Goal: Task Accomplishment & Management: Manage account settings

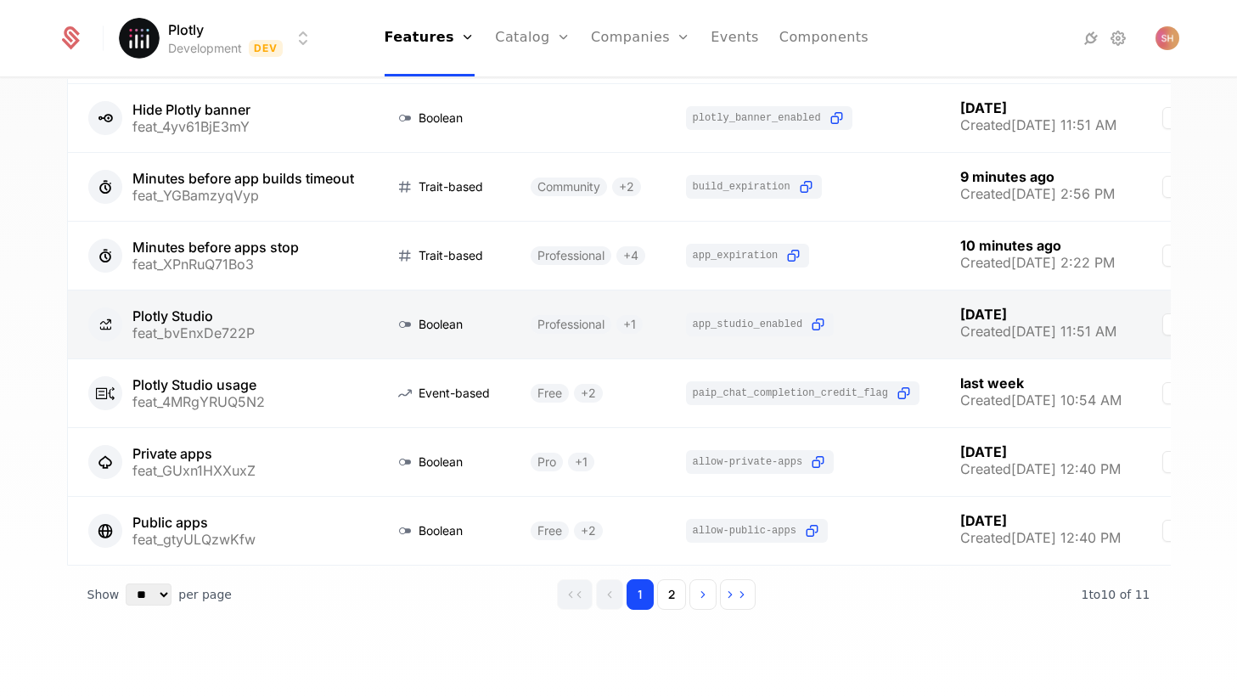
scroll to position [368, 0]
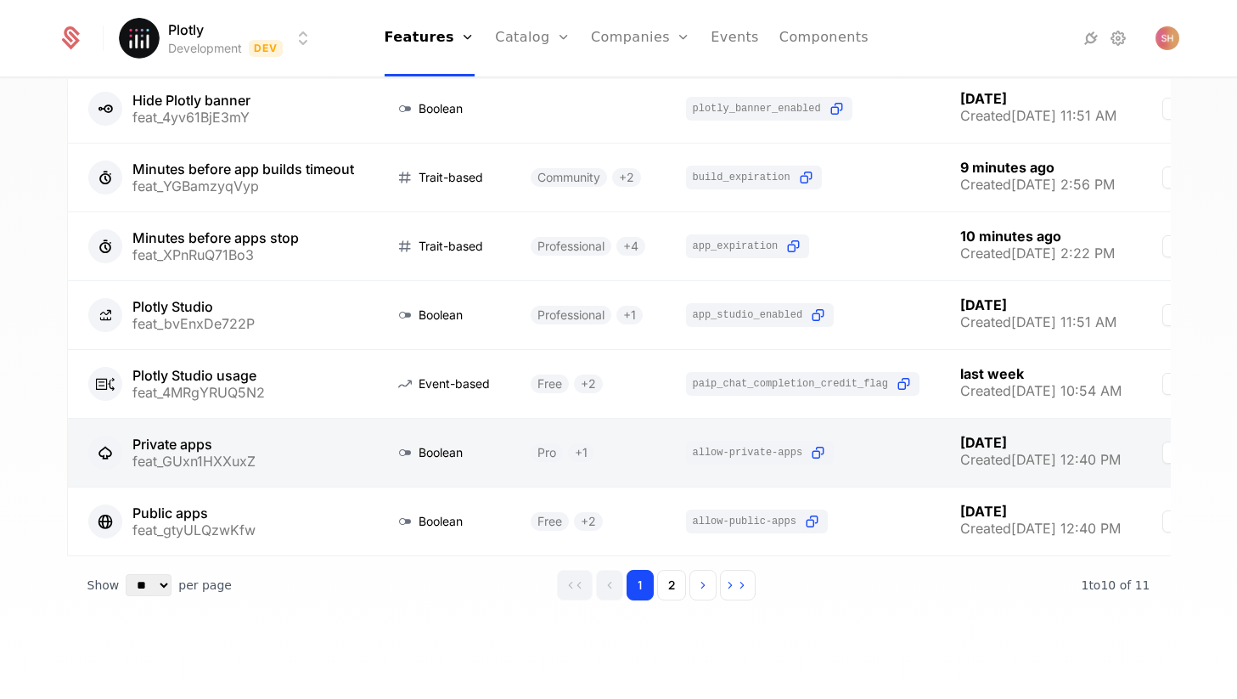
click at [287, 451] on link at bounding box center [221, 453] width 306 height 68
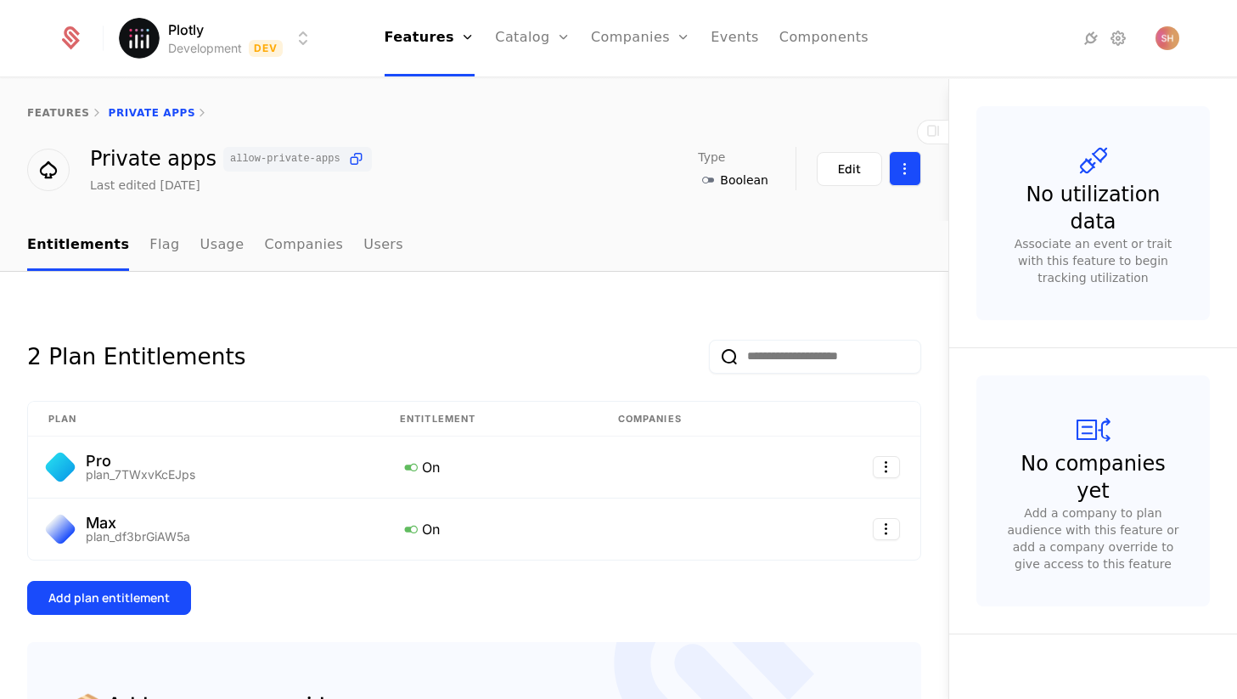
click at [897, 166] on html "Plotly Development Dev Features Features Flags Catalog Plans Add Ons Configurat…" at bounding box center [618, 349] width 1237 height 699
click at [868, 215] on div "Delete feature" at bounding box center [834, 219] width 124 height 24
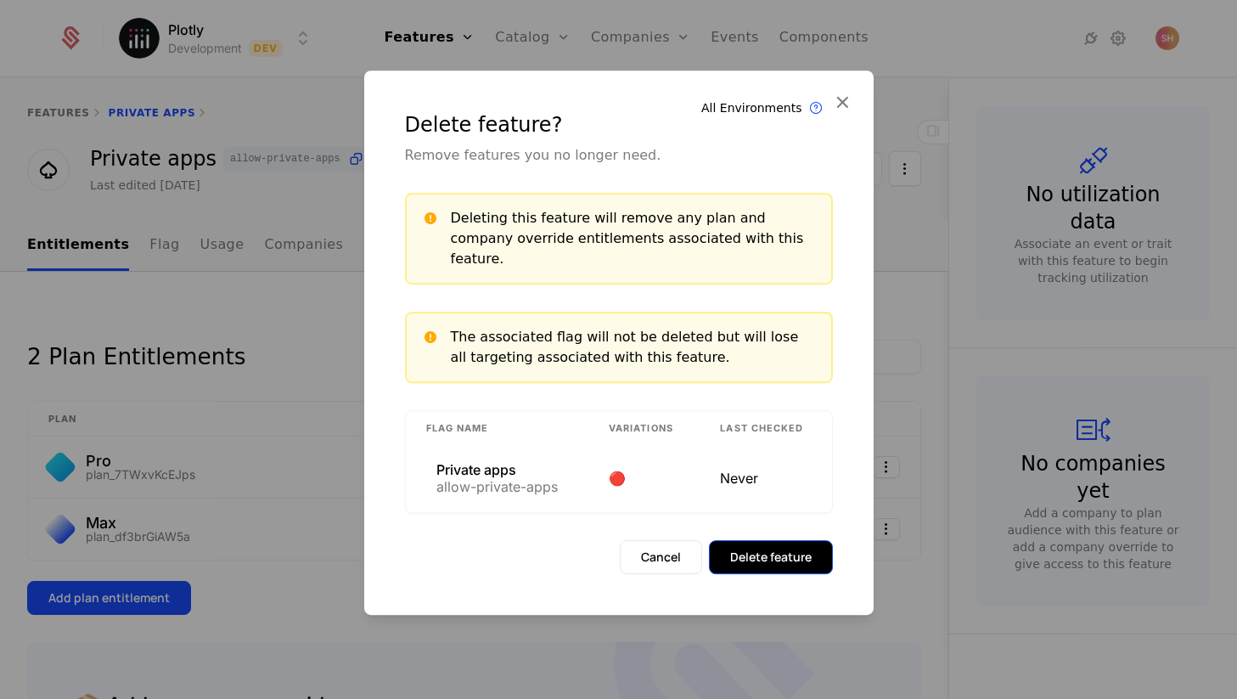
click at [779, 548] on button "Delete feature" at bounding box center [771, 557] width 124 height 34
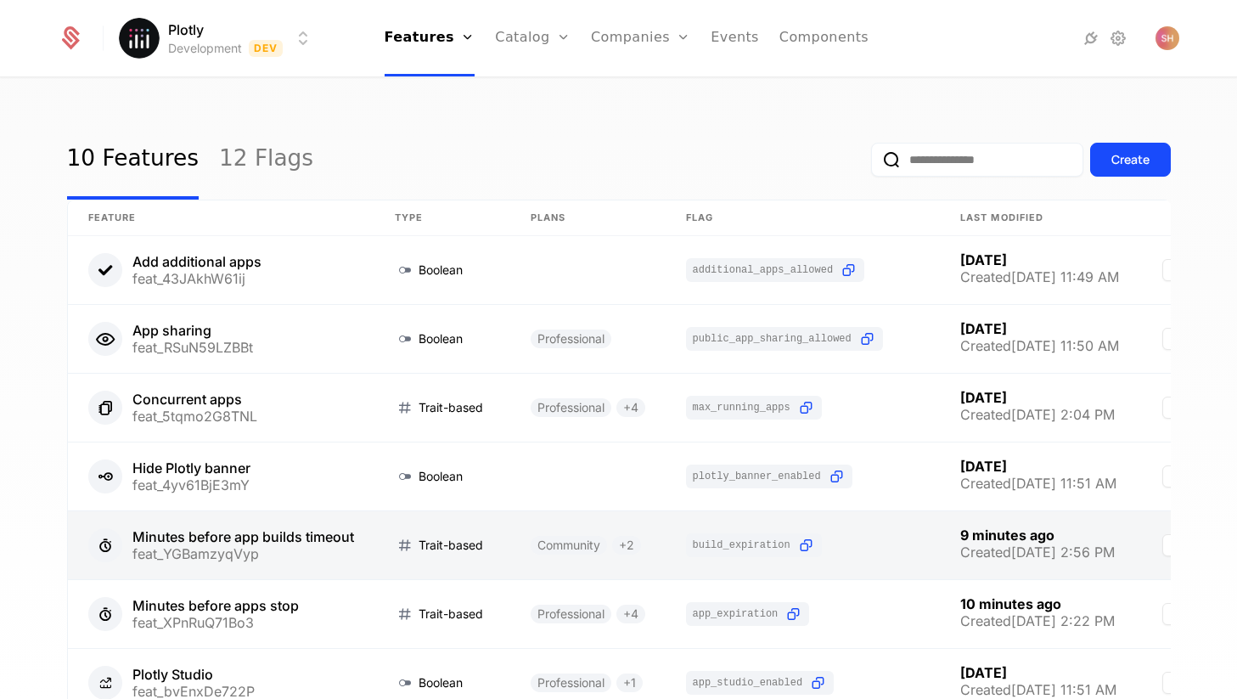
scroll to position [368, 0]
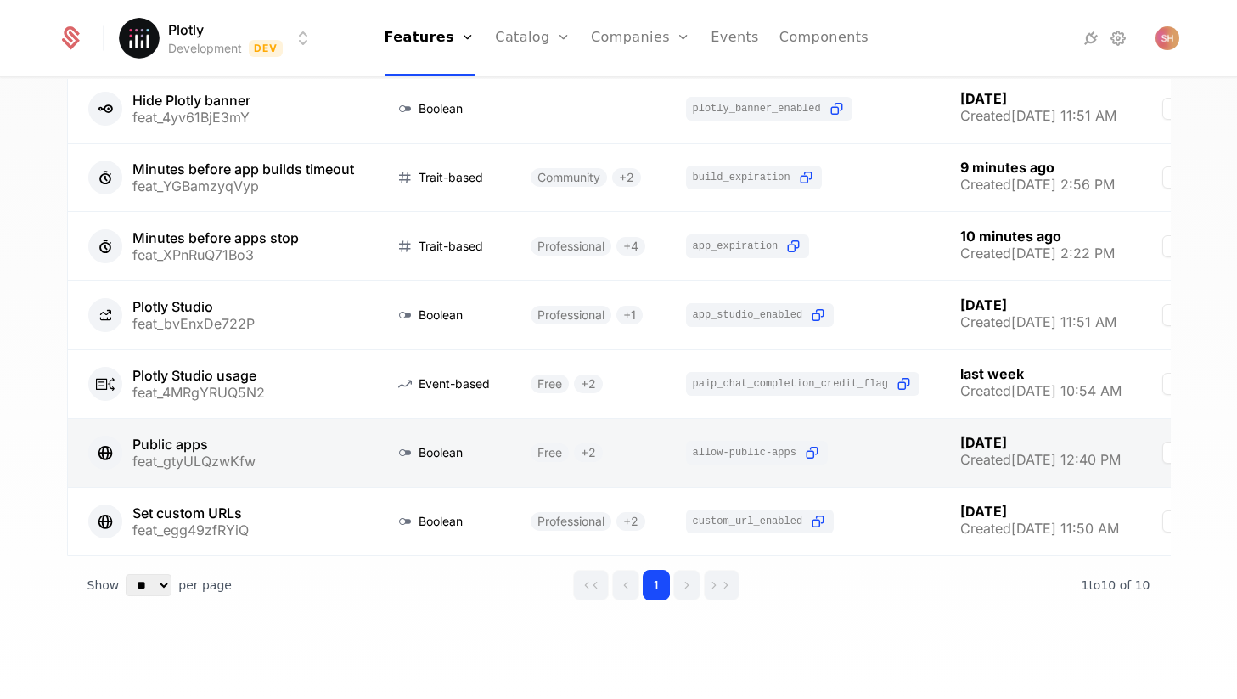
click at [295, 452] on link at bounding box center [221, 453] width 306 height 68
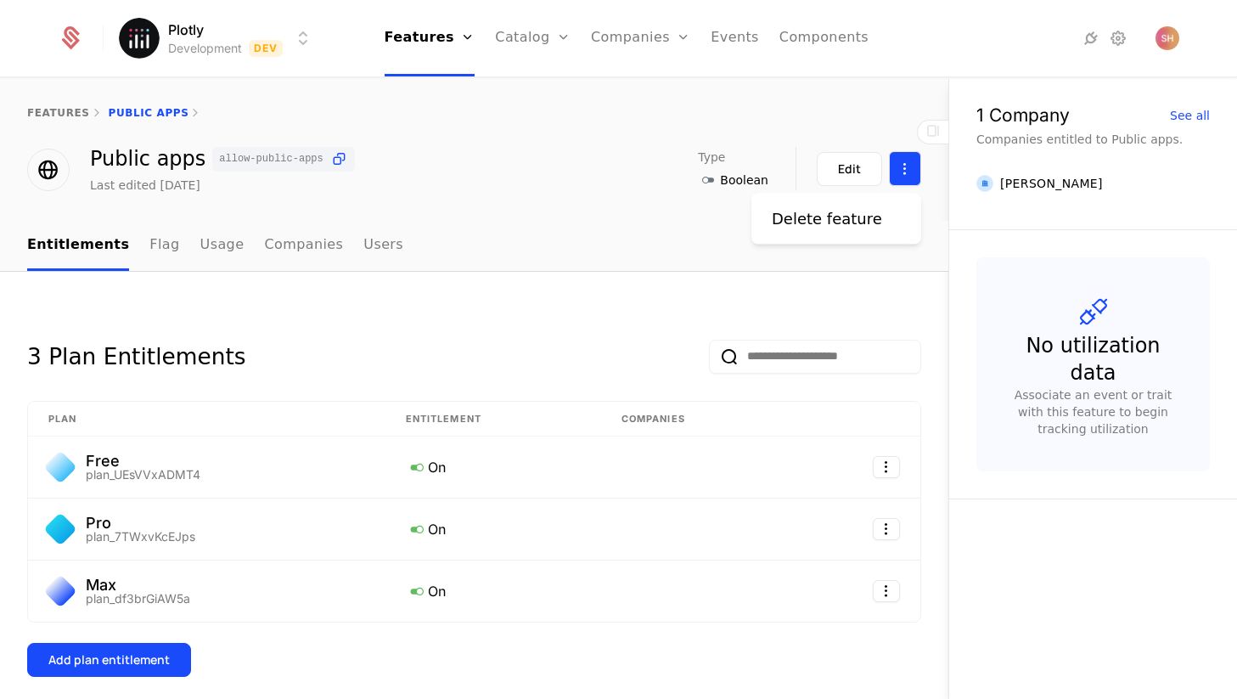
click at [902, 177] on html "Plotly Development Dev Features Features Flags Catalog Plans Add Ons Configurat…" at bounding box center [618, 349] width 1237 height 699
click at [846, 216] on div "Delete feature" at bounding box center [827, 219] width 110 height 24
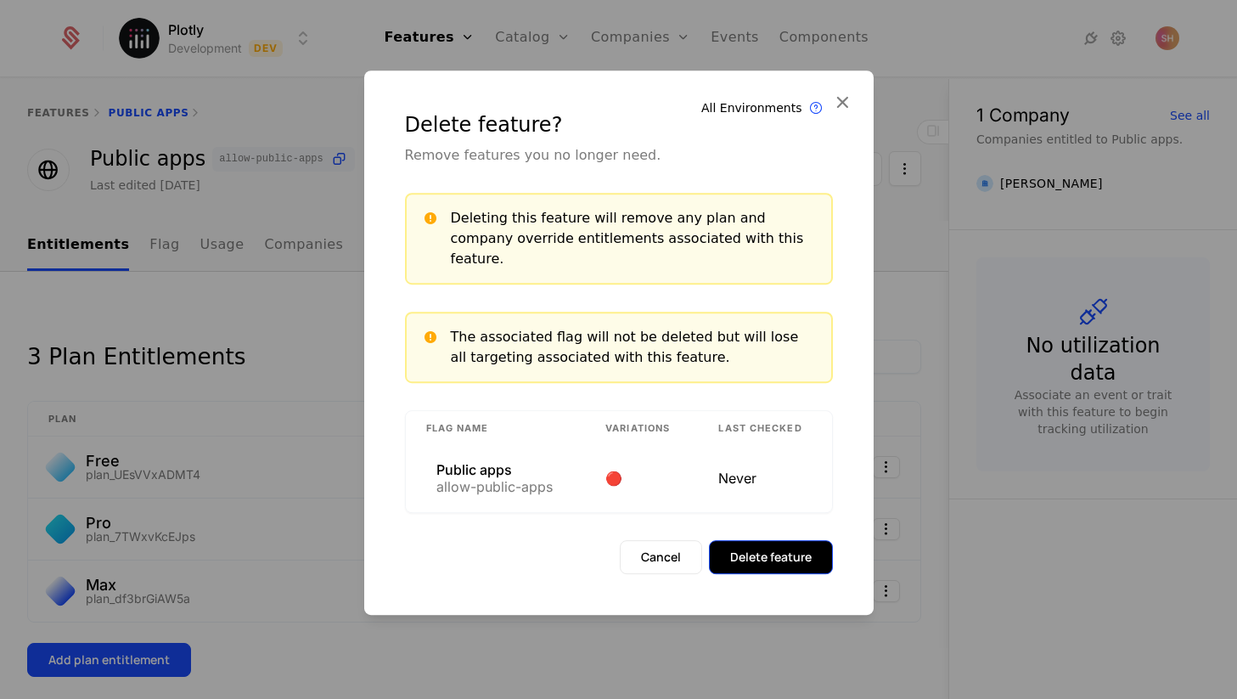
click at [789, 552] on button "Delete feature" at bounding box center [771, 557] width 124 height 34
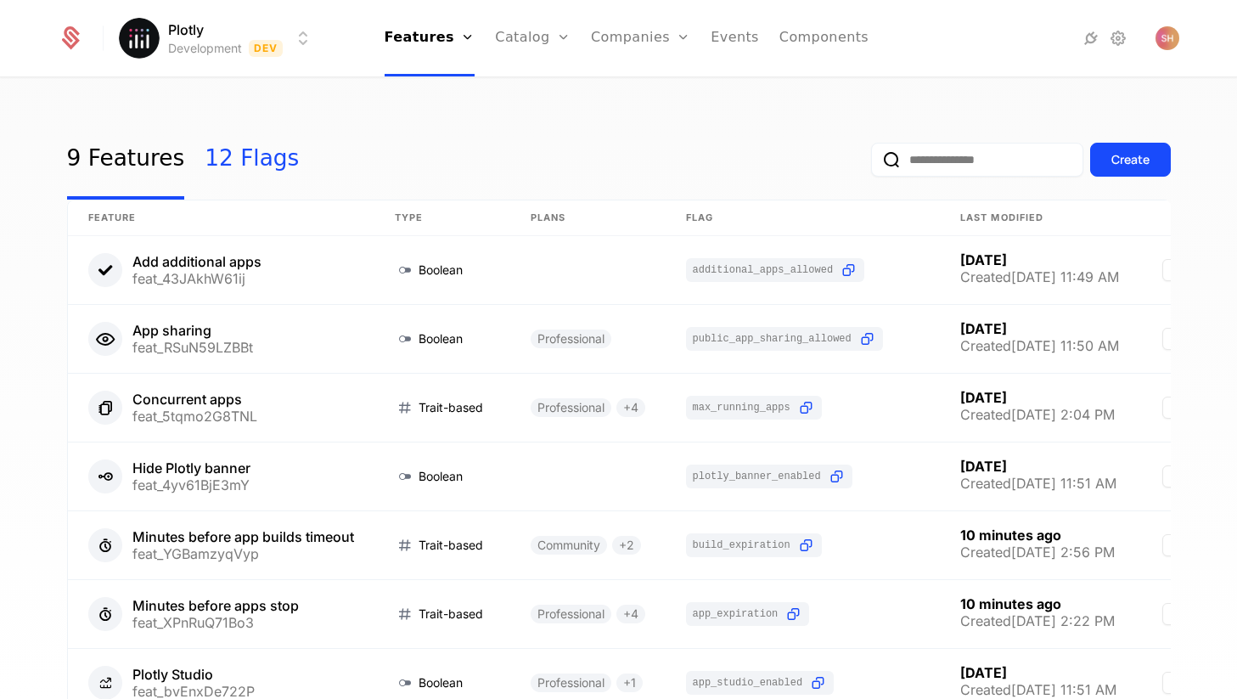
click at [234, 152] on link "12 Flags" at bounding box center [252, 160] width 94 height 80
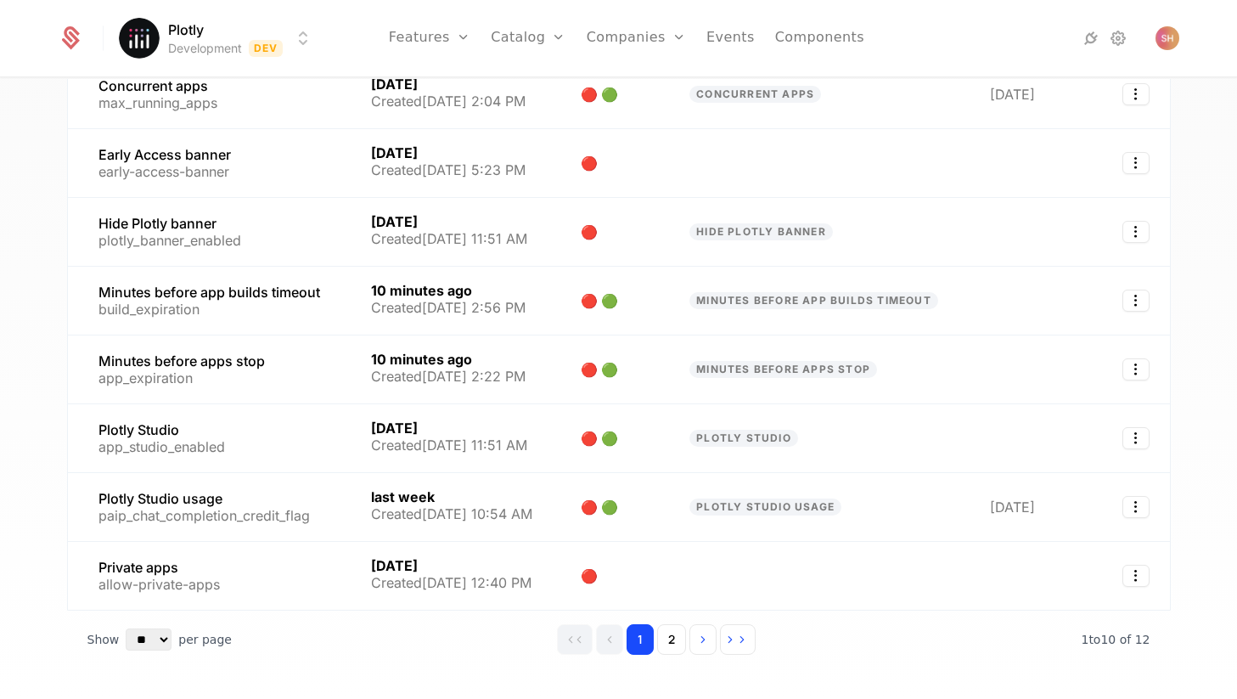
scroll to position [368, 0]
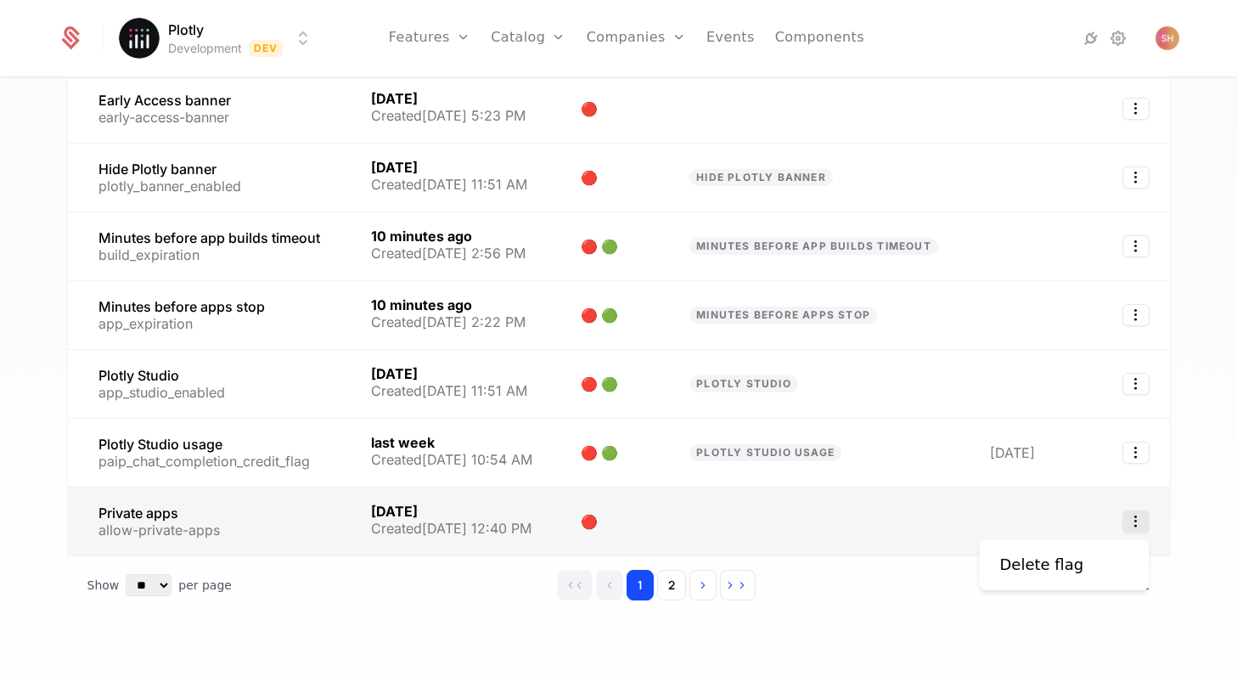
click at [1142, 526] on icon "Select action" at bounding box center [1135, 521] width 27 height 22
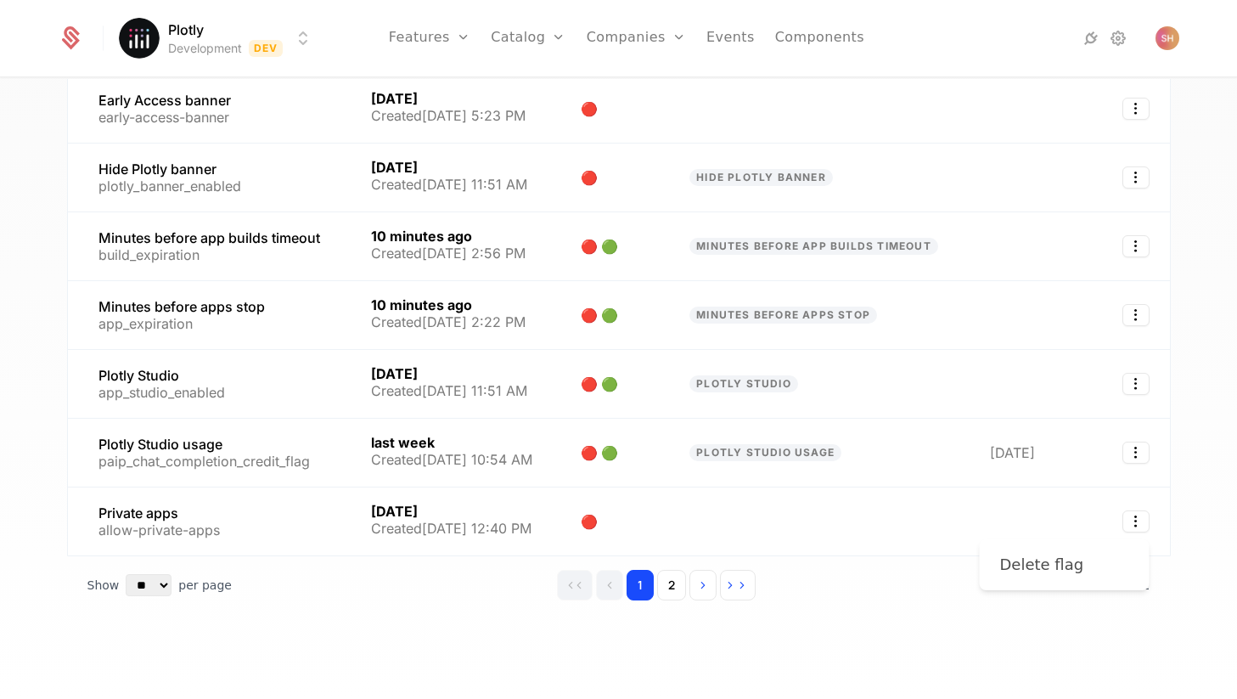
click at [1085, 567] on div "Delete flag" at bounding box center [1049, 565] width 98 height 24
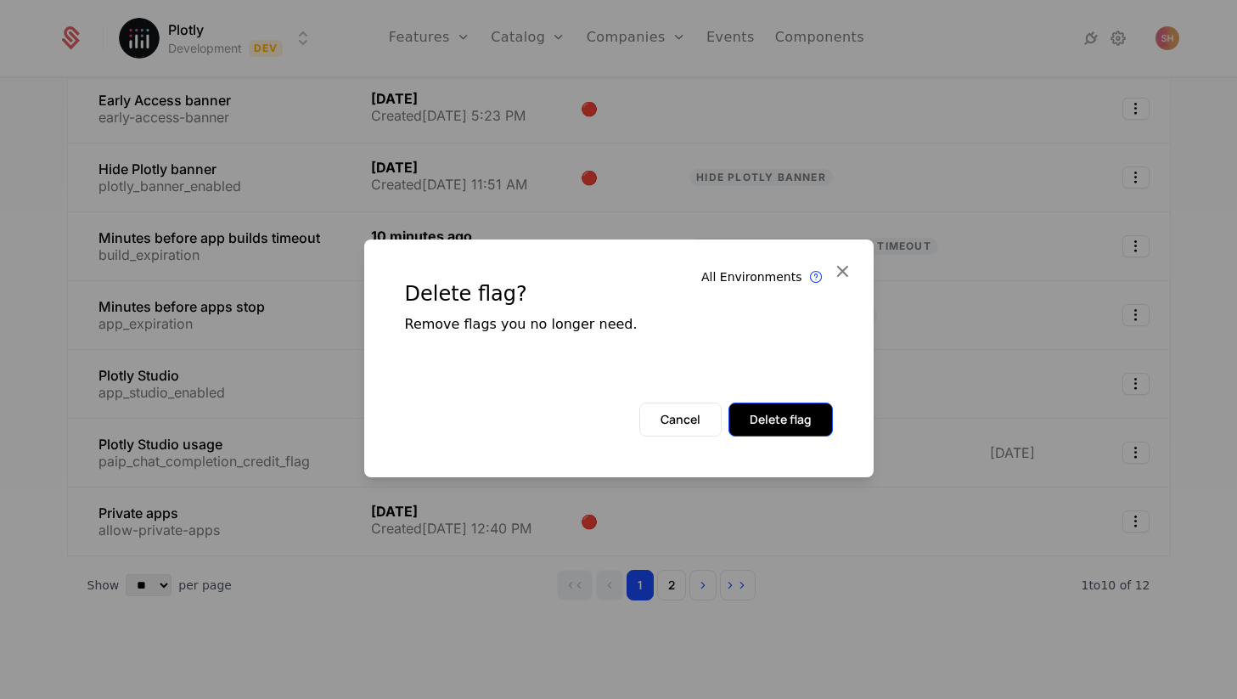
click at [802, 419] on button "Delete flag" at bounding box center [780, 419] width 104 height 34
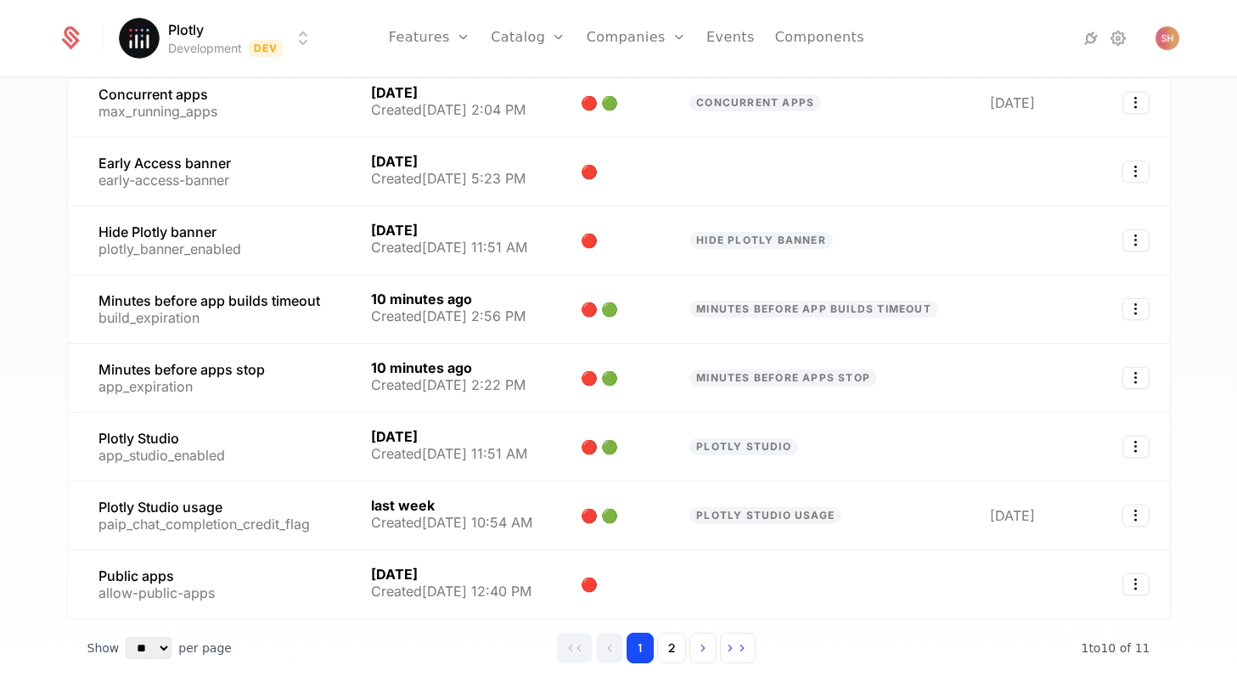
scroll to position [430, 0]
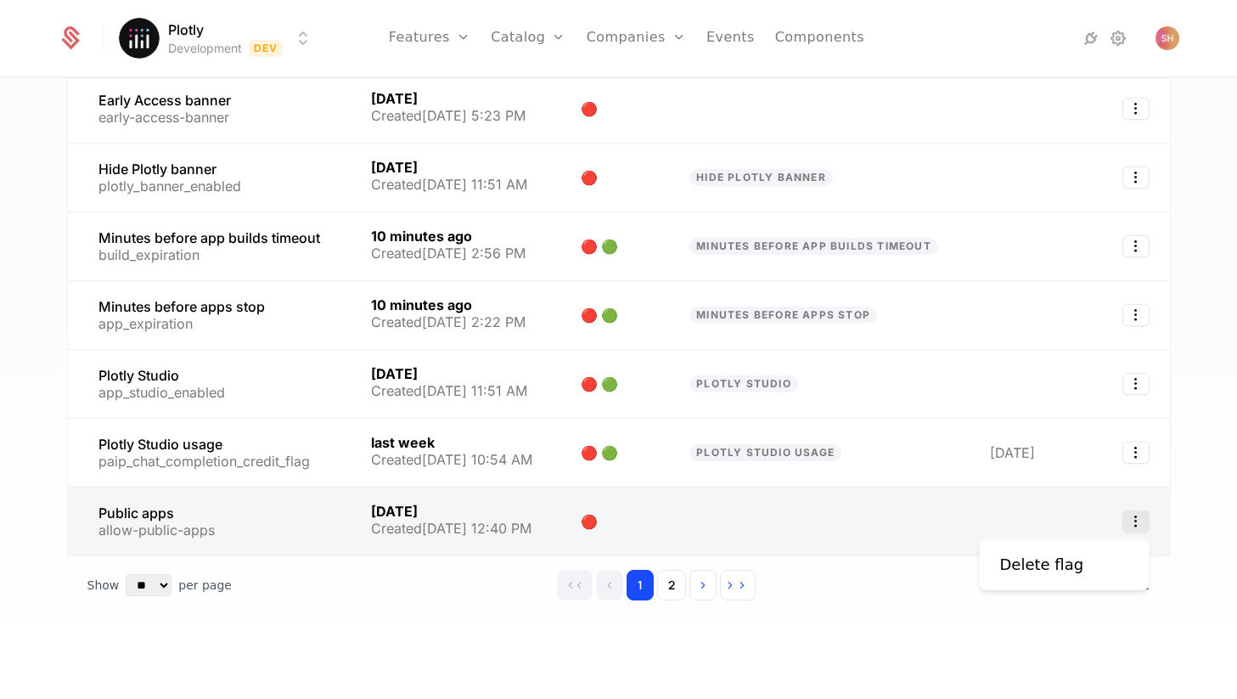
click at [1134, 520] on icon "Select action" at bounding box center [1135, 521] width 27 height 22
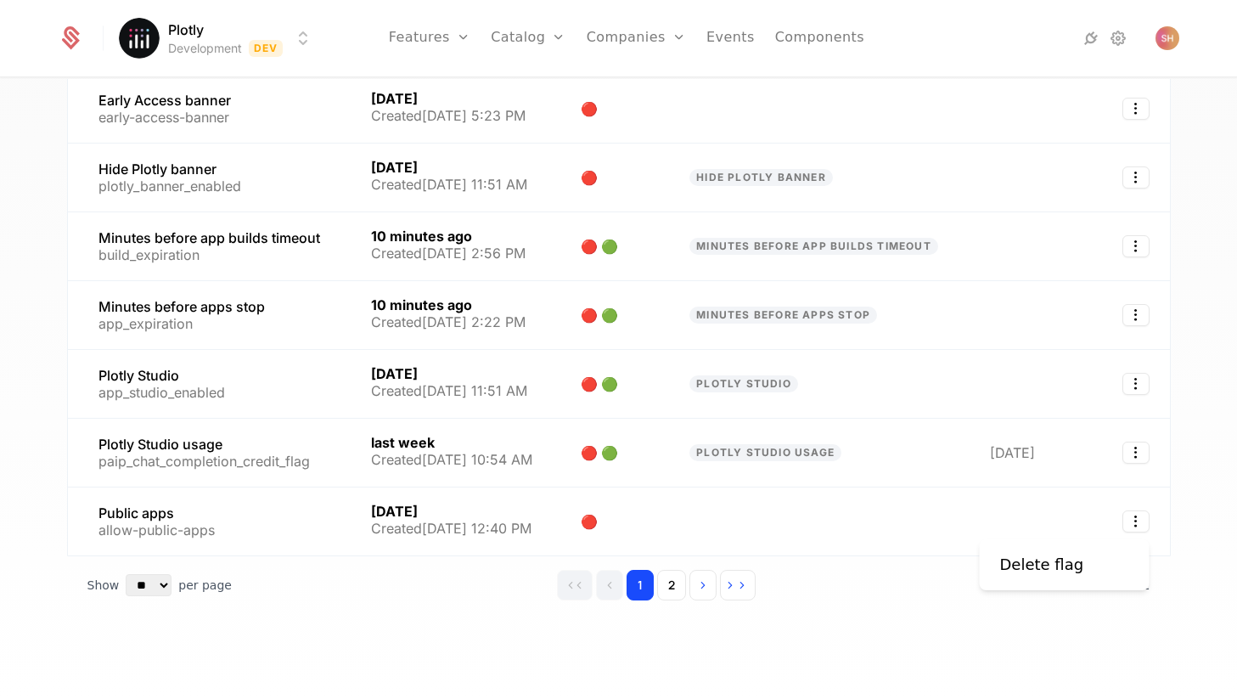
click at [1055, 584] on div "Delete flag" at bounding box center [1065, 564] width 170 height 51
click at [1056, 568] on div "Delete flag" at bounding box center [1042, 565] width 84 height 24
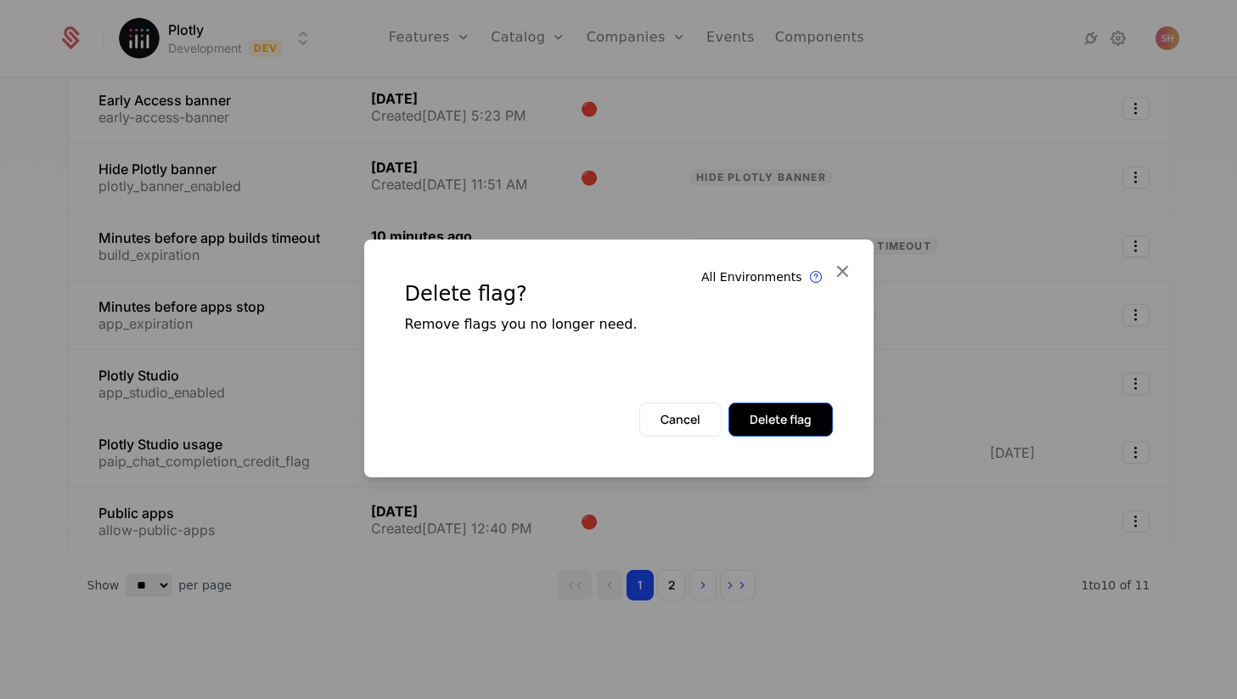
click at [780, 418] on button "Delete flag" at bounding box center [780, 419] width 104 height 34
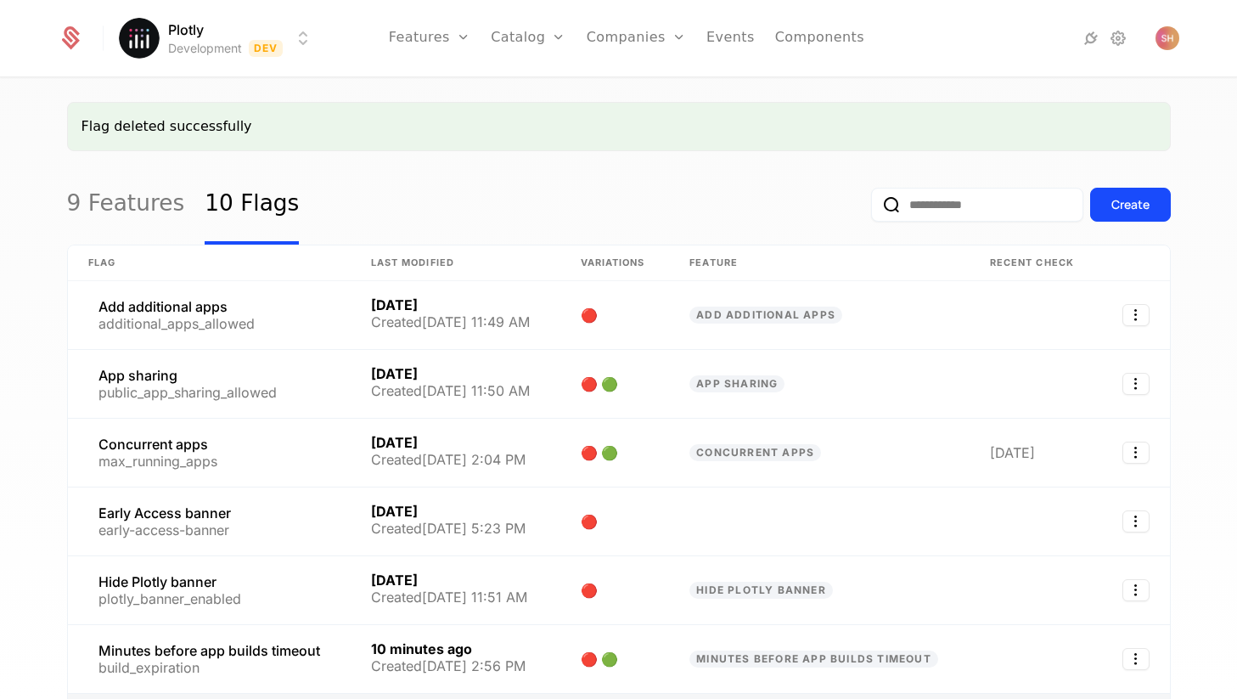
scroll to position [0, 0]
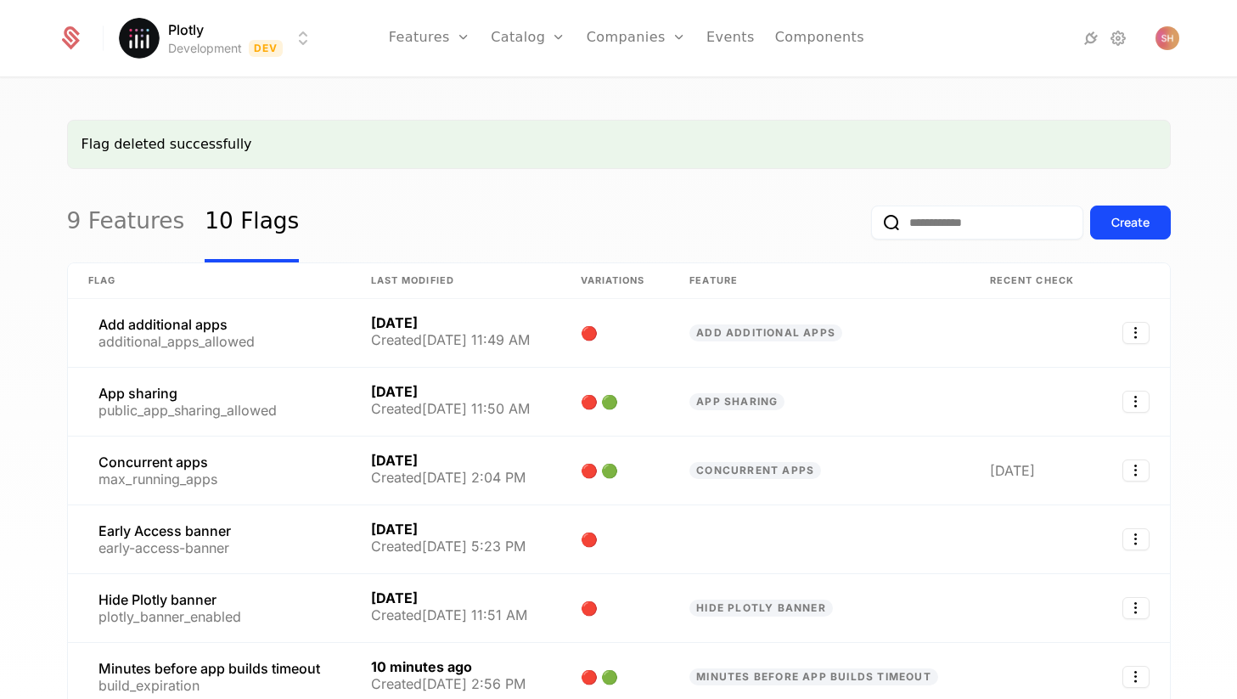
click at [292, 25] on html "Plotly Development Dev Features Features Flags Catalog Plans Add Ons Configurat…" at bounding box center [618, 349] width 1237 height 699
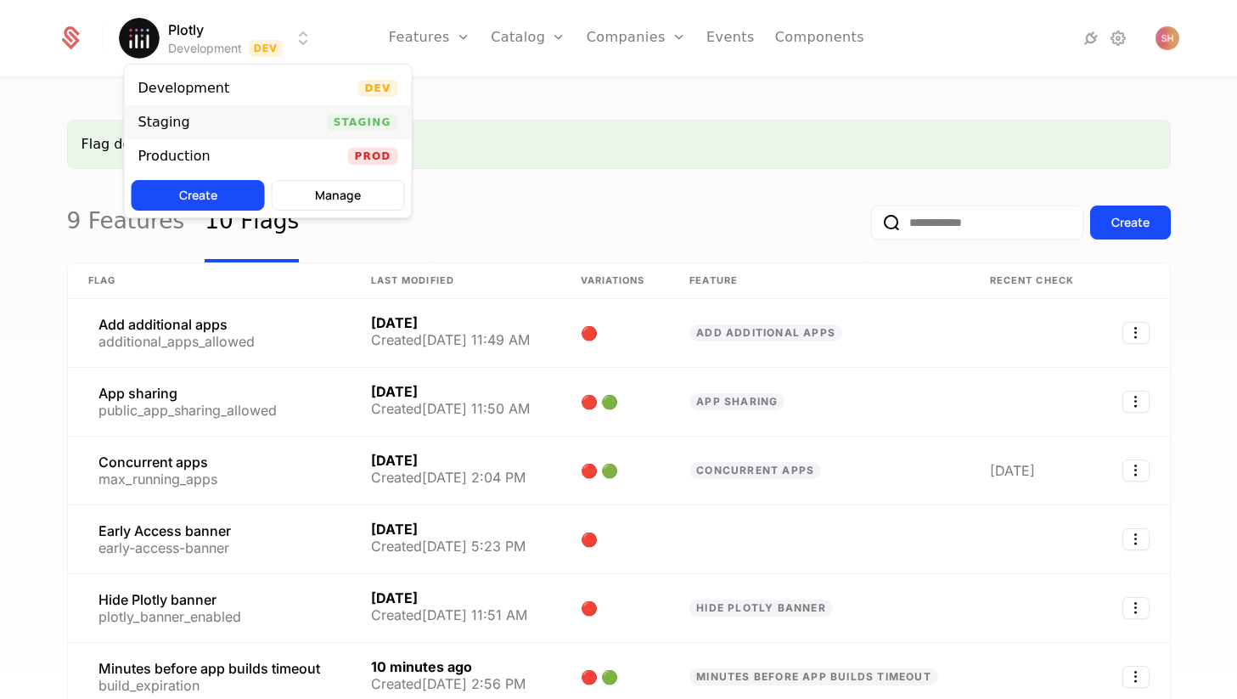
click at [277, 120] on div "Staging Staging" at bounding box center [268, 122] width 287 height 34
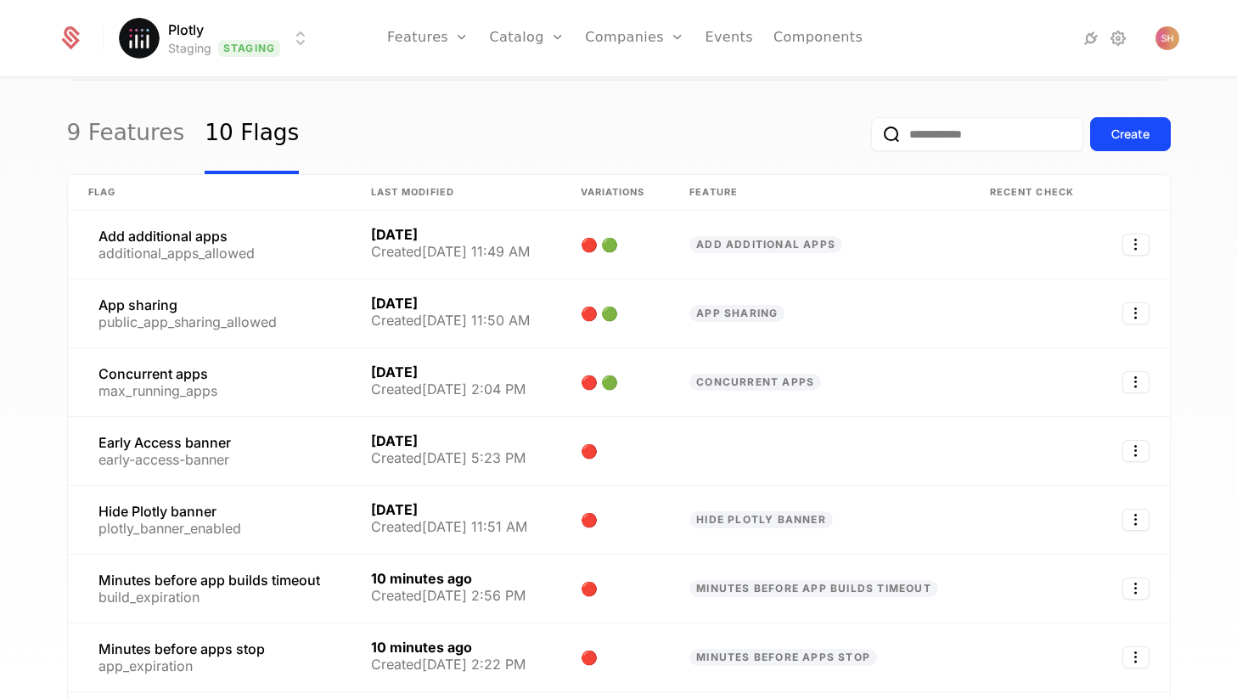
scroll to position [14, 0]
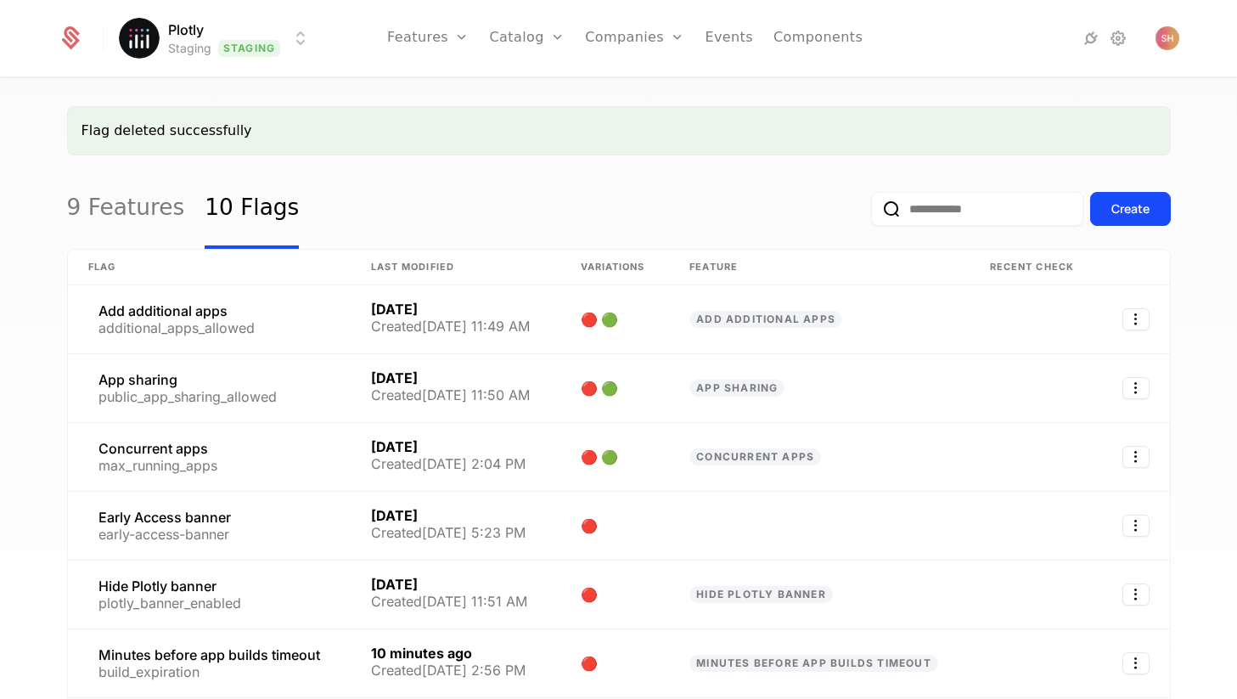
click at [282, 29] on html "Plotly Staging Staging Features Features Flags Catalog Plans Add Ons Configurat…" at bounding box center [618, 349] width 1237 height 699
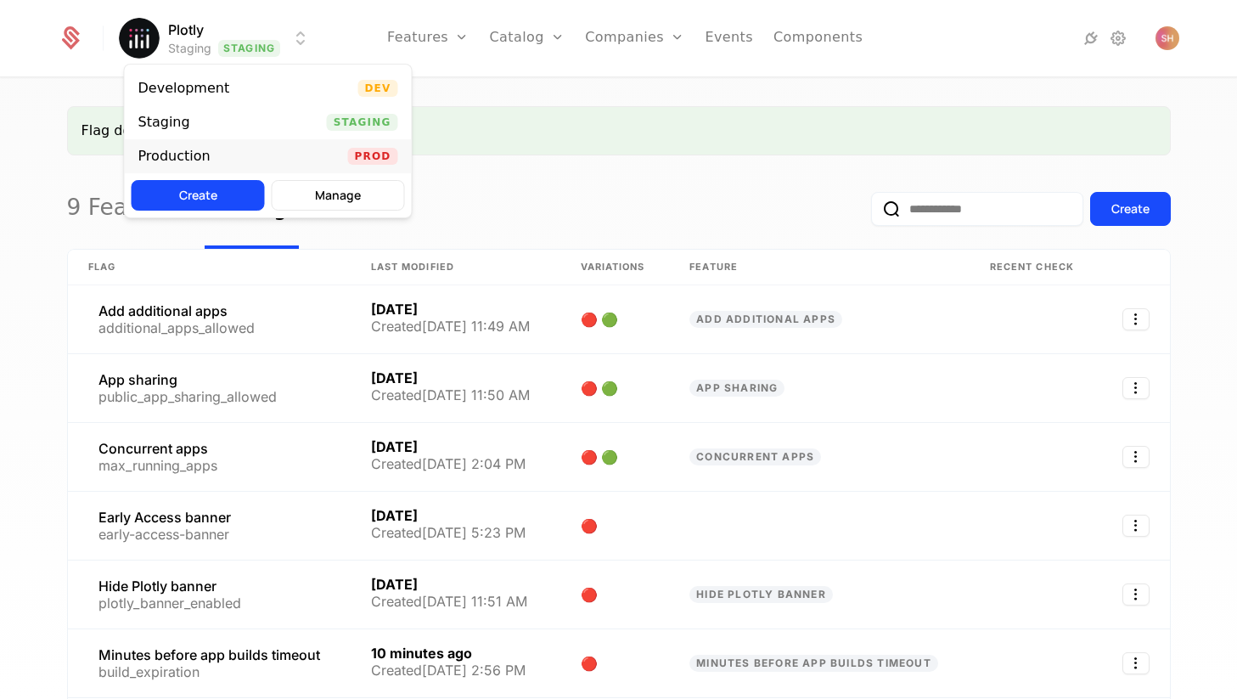
click at [278, 156] on div "Production Prod" at bounding box center [268, 156] width 287 height 34
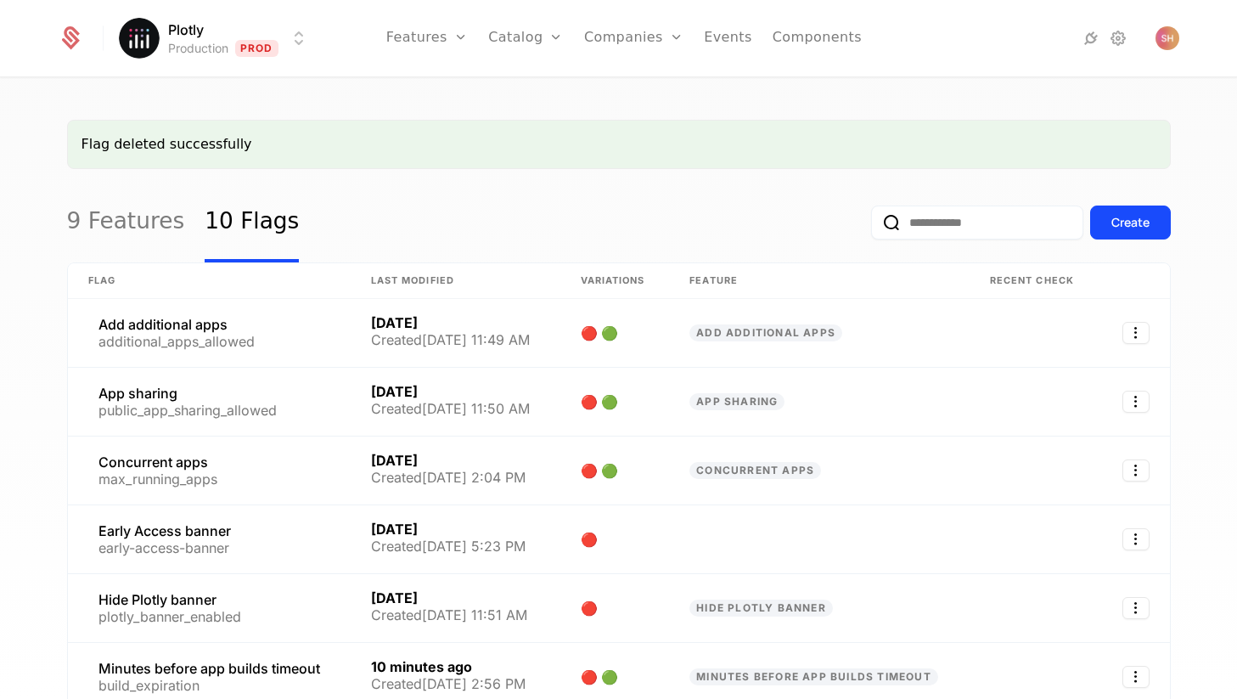
click at [252, 34] on html "Plotly Production Prod Features Features Flags Catalog Plans Add Ons Configurat…" at bounding box center [618, 349] width 1237 height 699
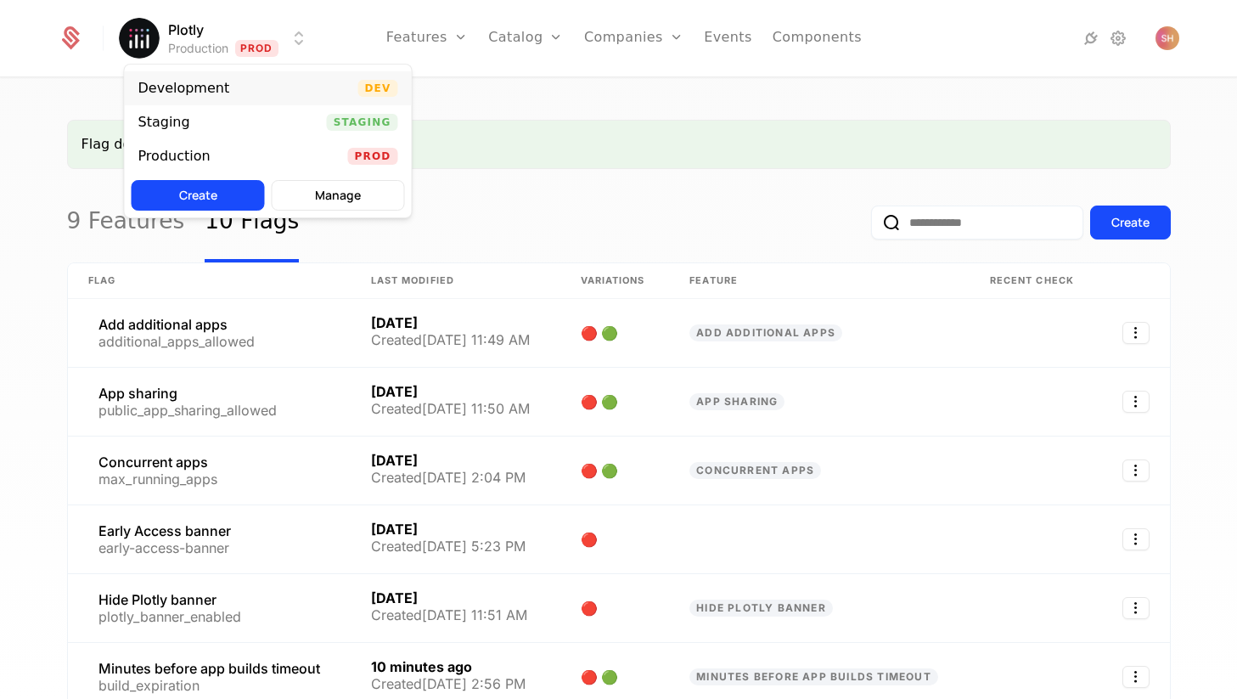
click at [255, 74] on div "Development Dev" at bounding box center [268, 88] width 287 height 34
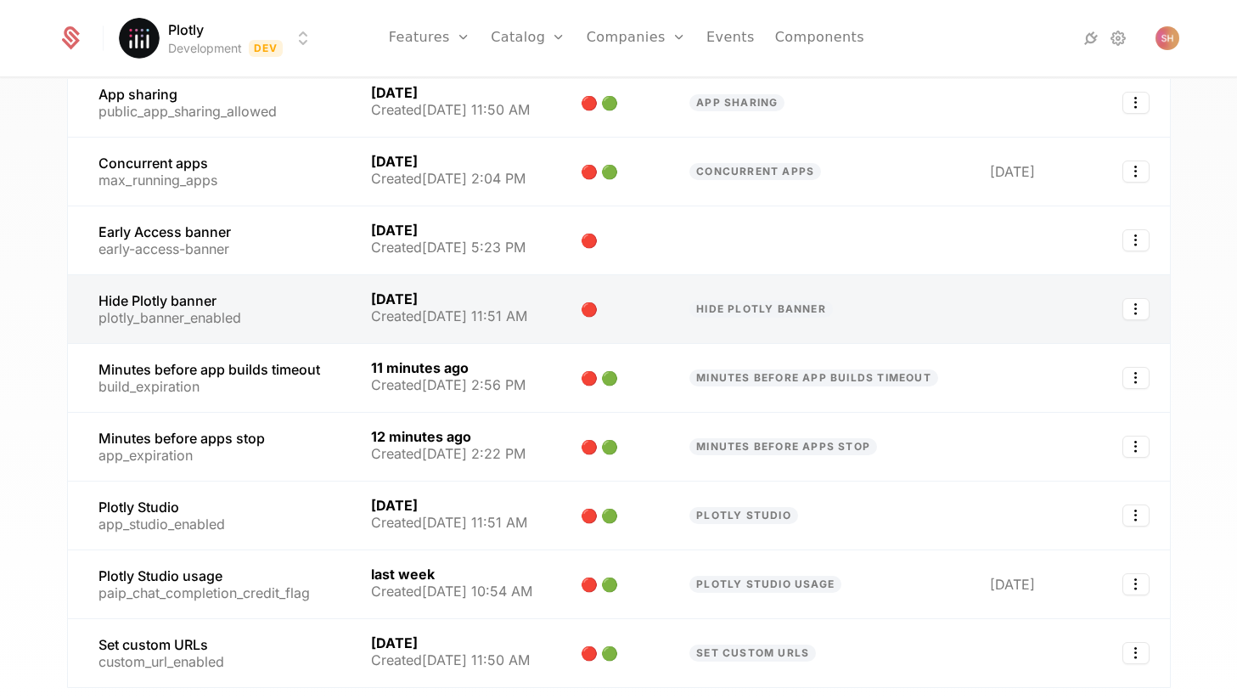
scroll to position [315, 0]
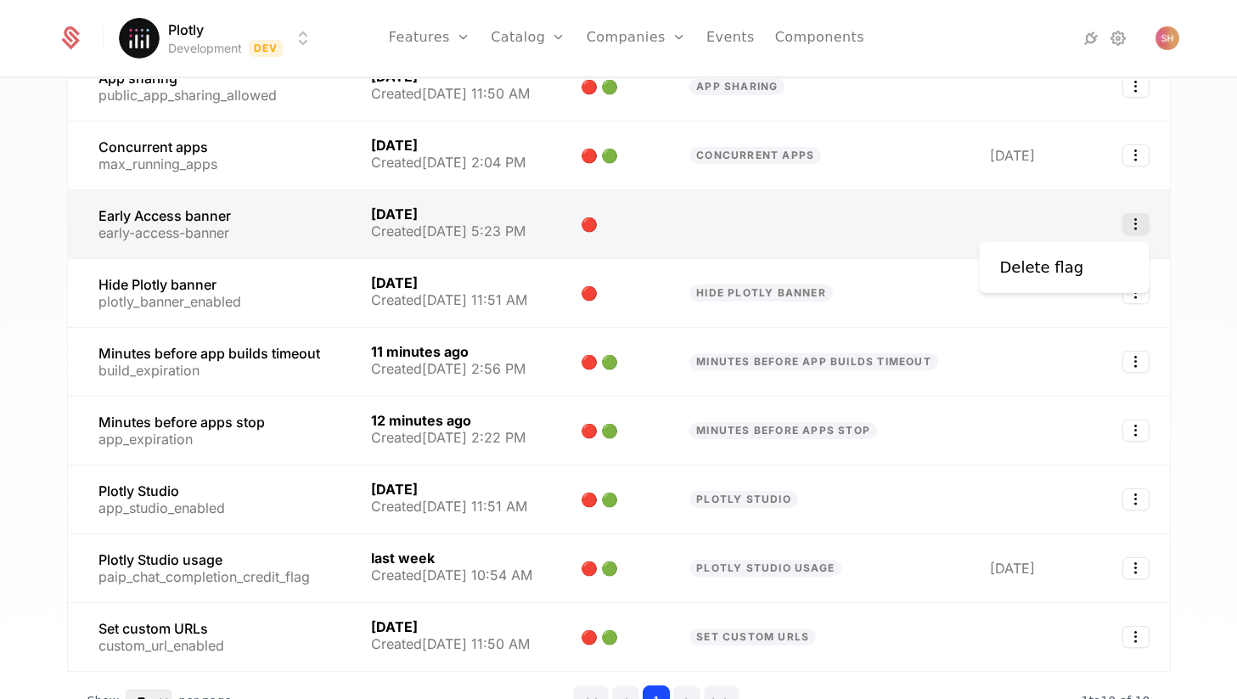
click at [1131, 223] on icon "Select action" at bounding box center [1135, 224] width 27 height 22
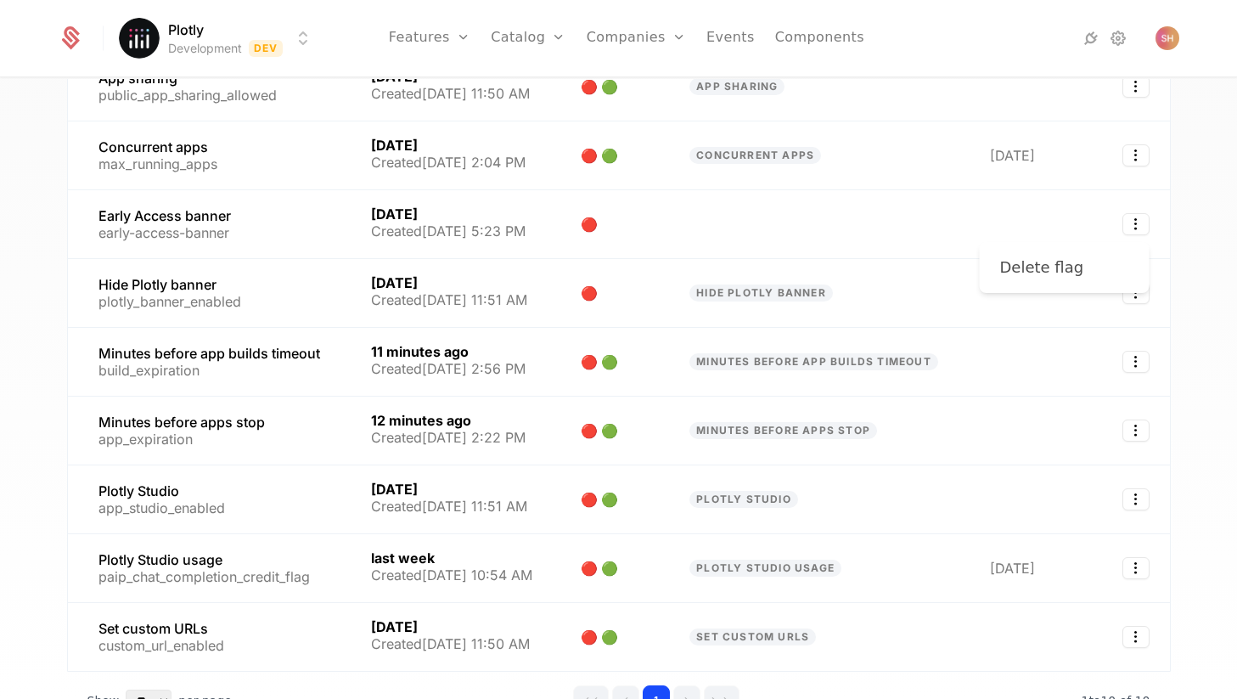
click at [1073, 267] on div "Delete flag" at bounding box center [1049, 268] width 98 height 24
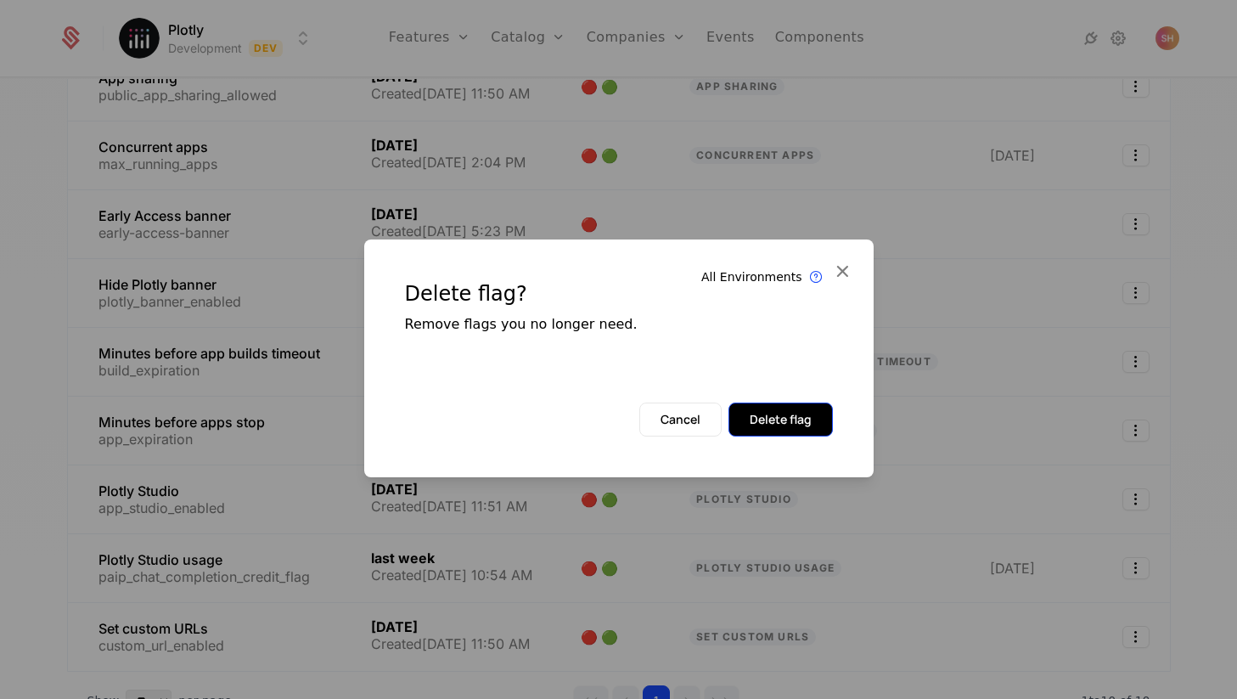
click at [801, 425] on button "Delete flag" at bounding box center [780, 419] width 104 height 34
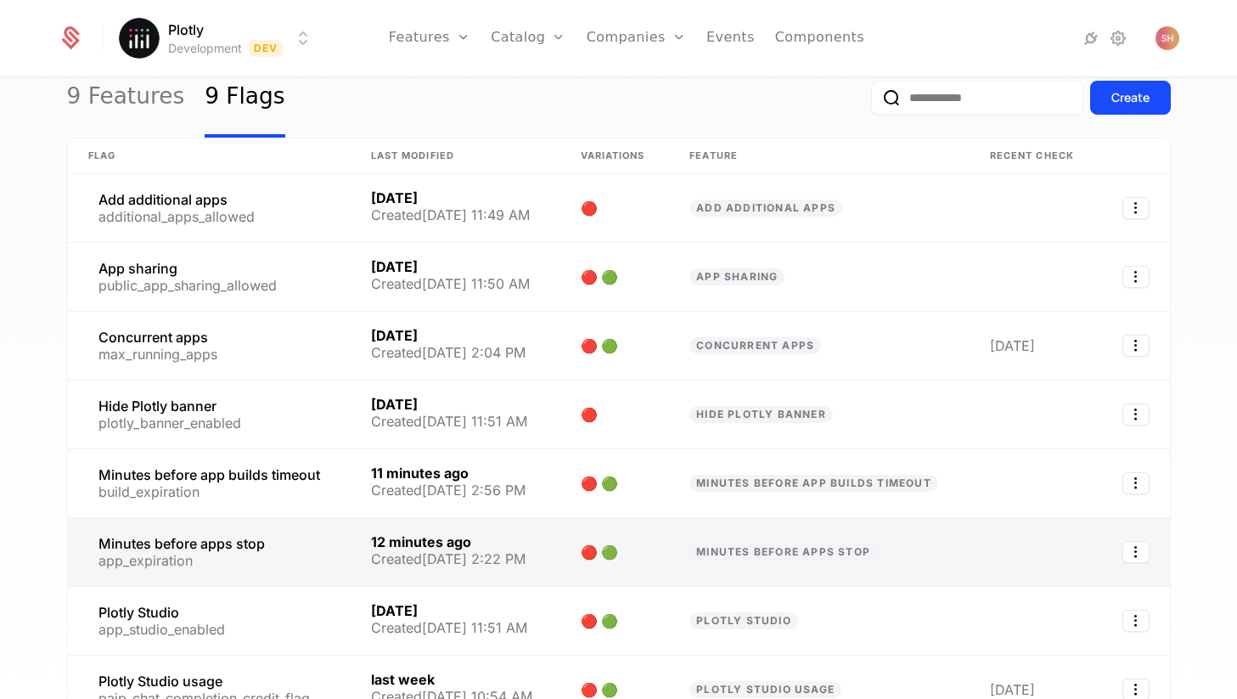
scroll to position [0, 0]
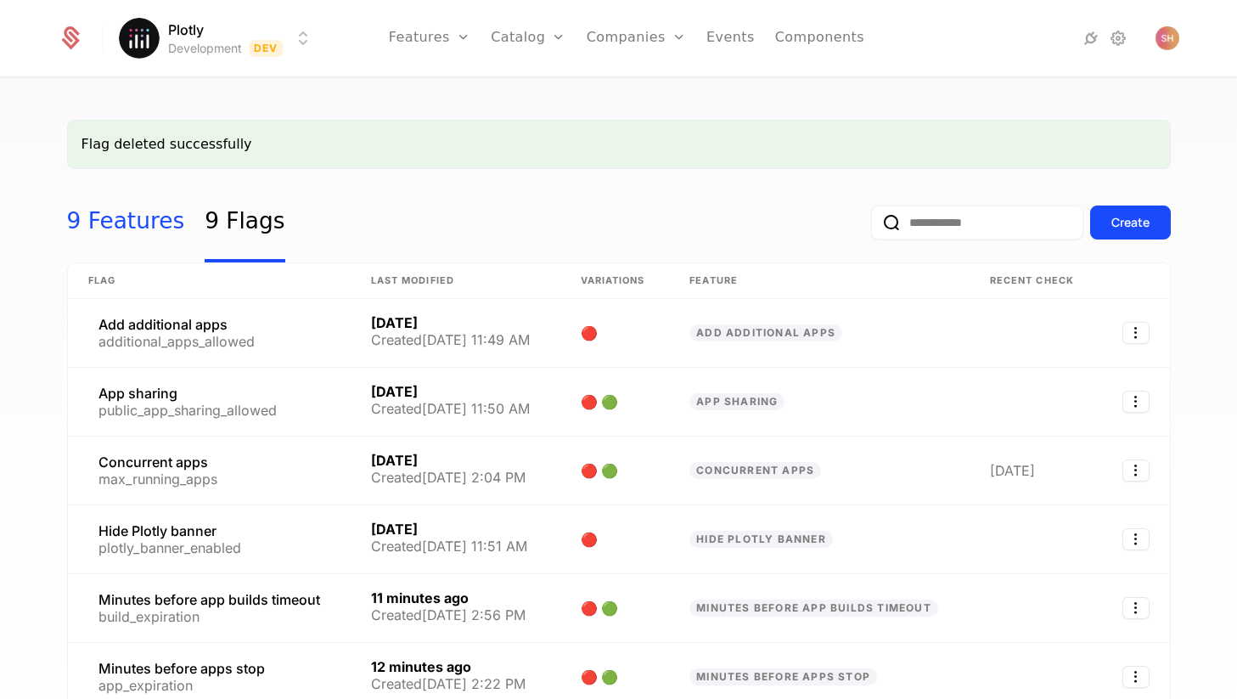
click at [114, 201] on link "9 Features" at bounding box center [126, 223] width 118 height 80
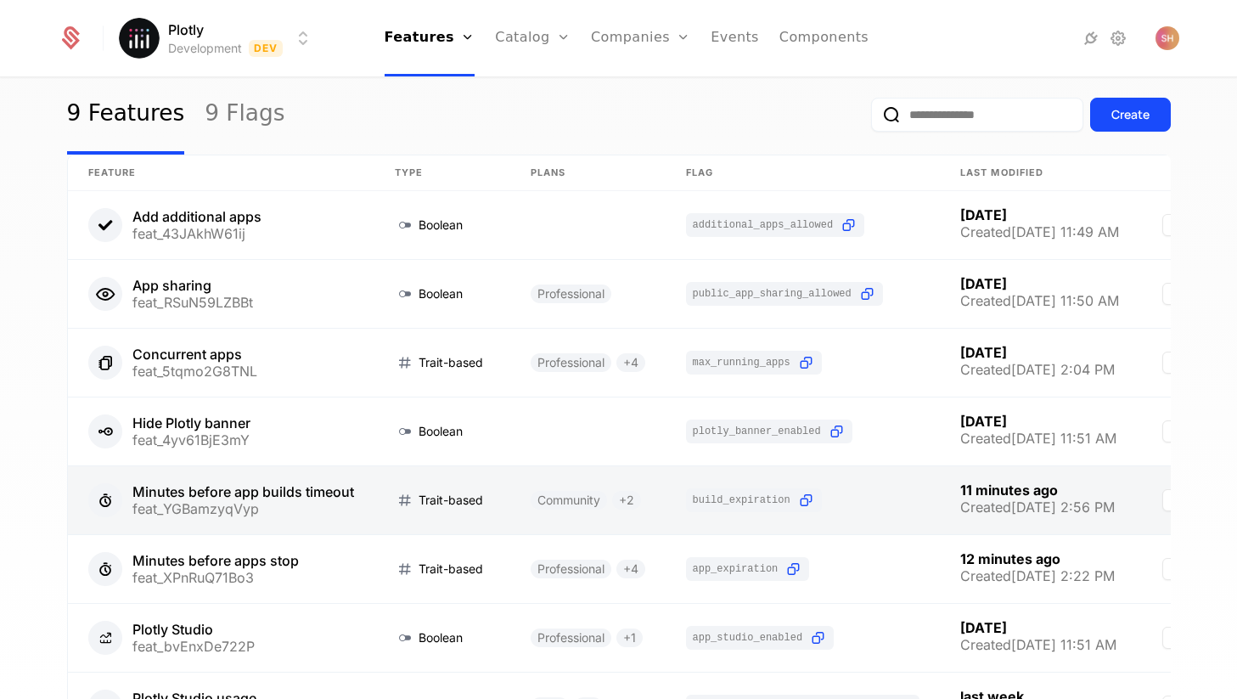
scroll to position [37, 0]
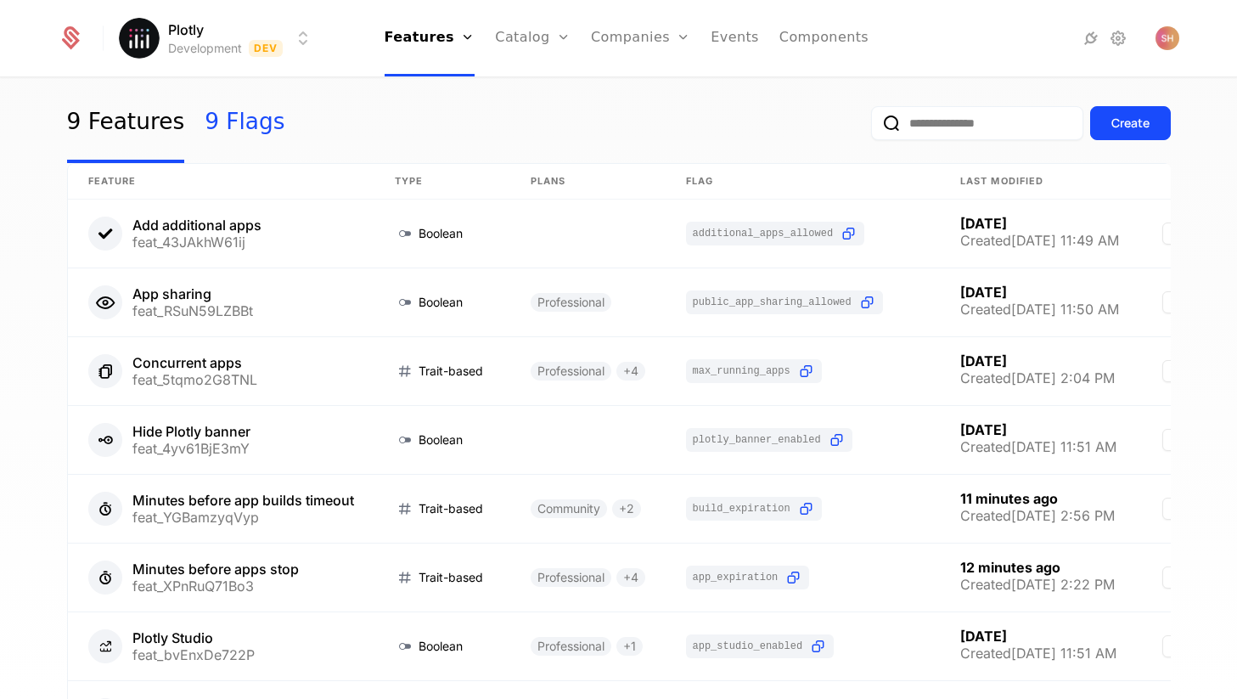
click at [244, 118] on link "9 Flags" at bounding box center [245, 123] width 80 height 80
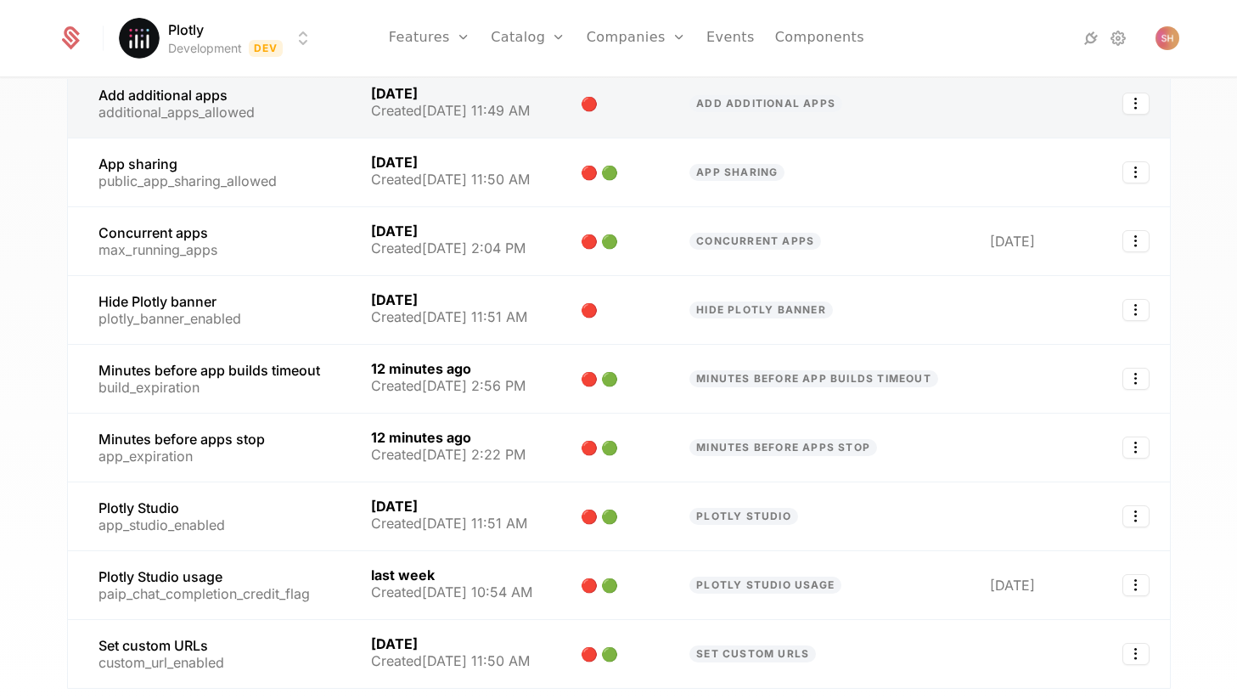
scroll to position [155, 0]
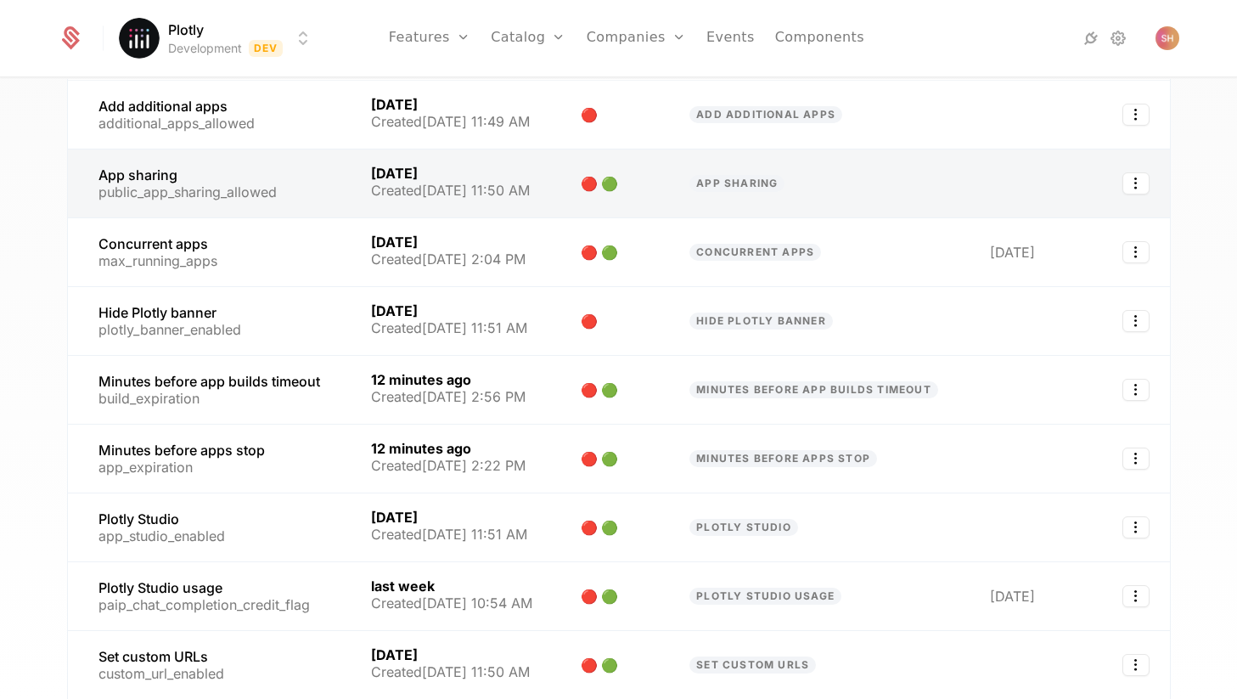
click at [160, 179] on link at bounding box center [209, 183] width 283 height 68
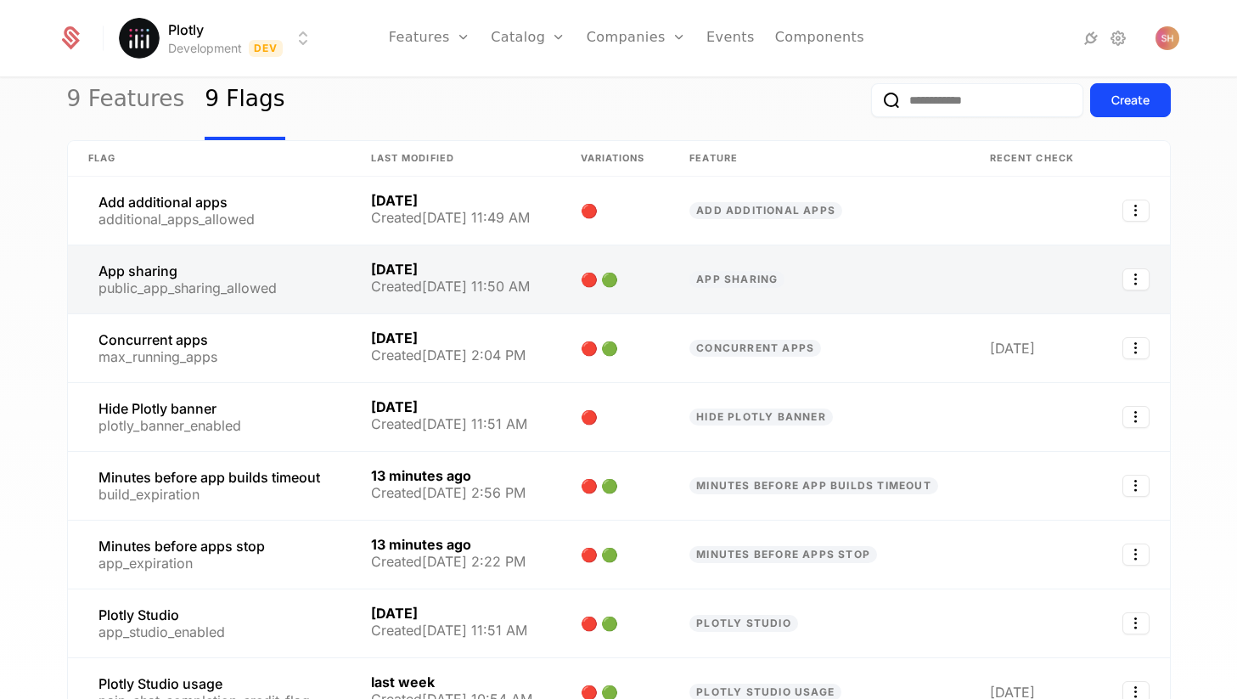
scroll to position [77, 0]
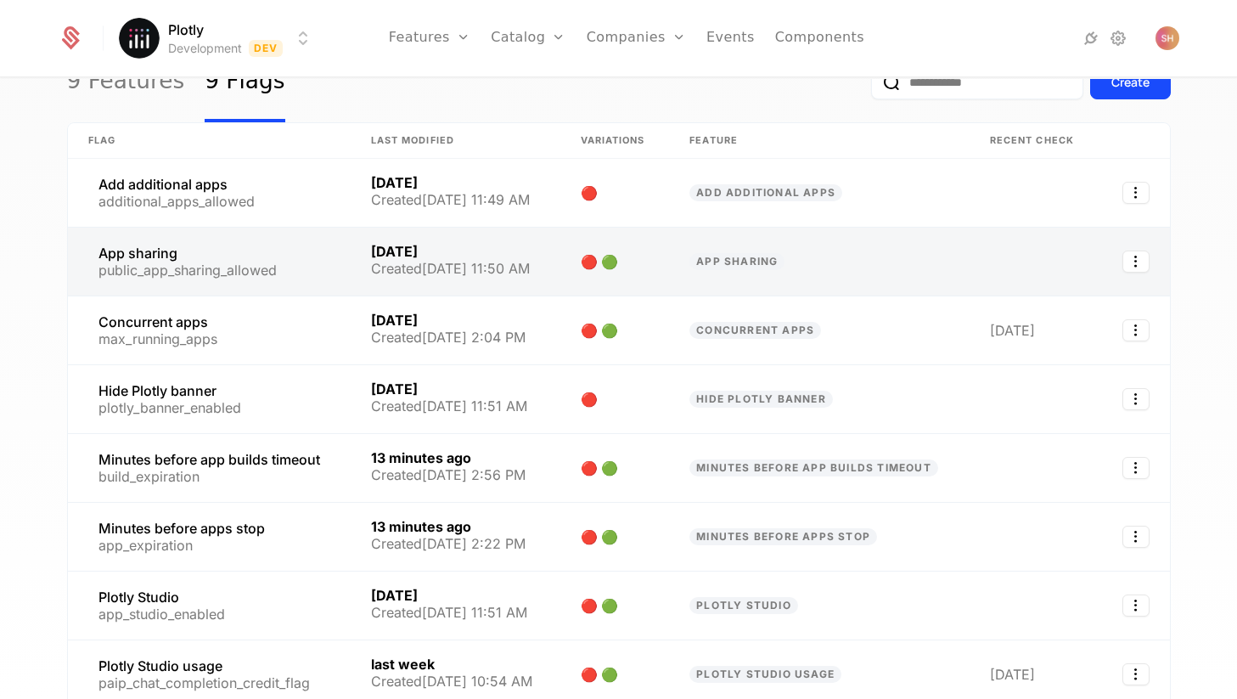
click at [302, 269] on link at bounding box center [209, 262] width 283 height 68
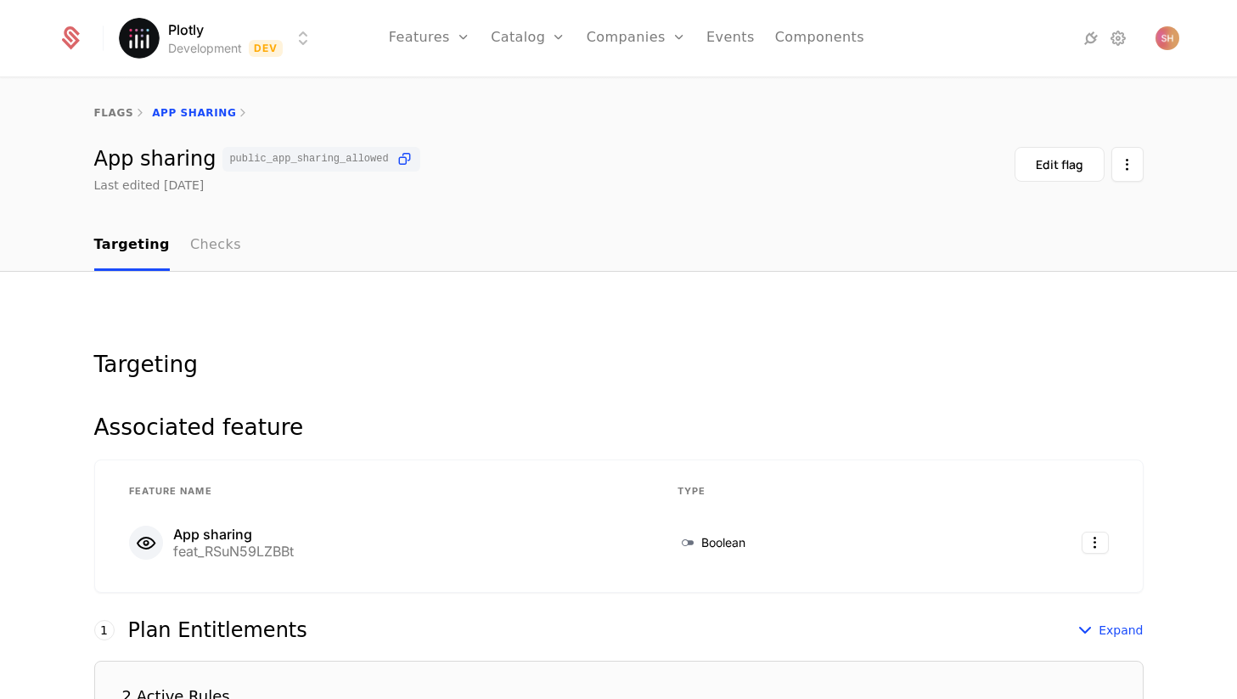
click at [190, 236] on link "Checks" at bounding box center [215, 246] width 51 height 50
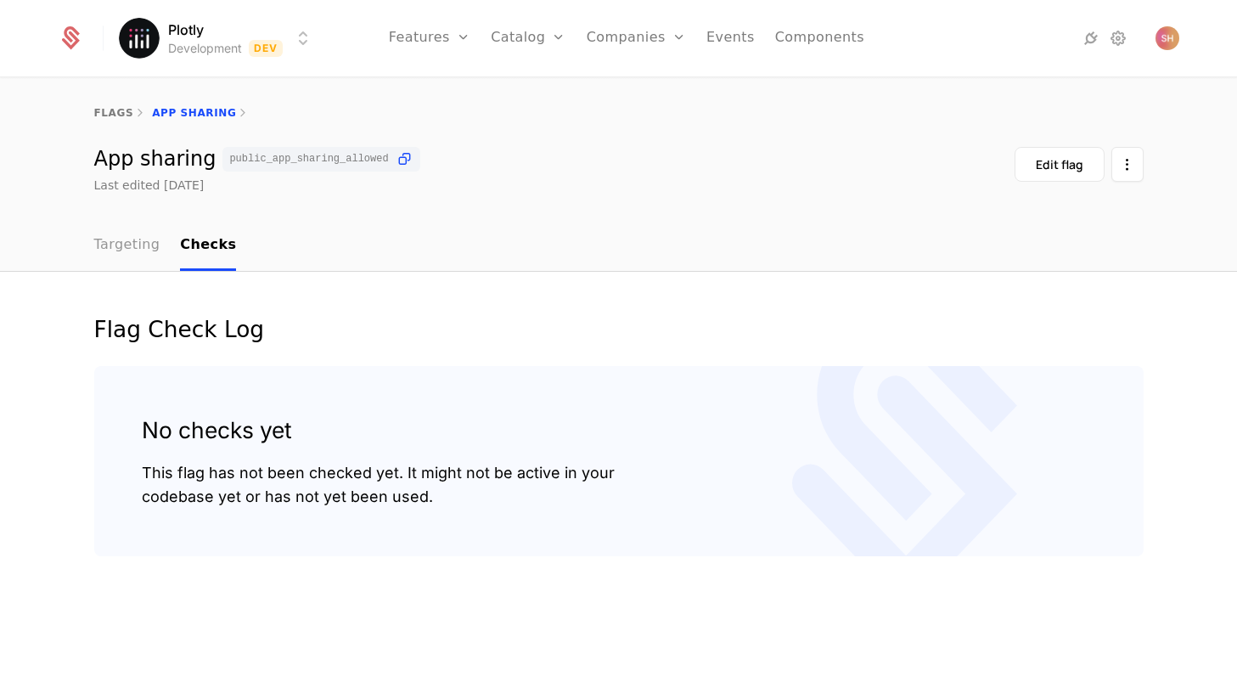
click at [133, 244] on link "Targeting" at bounding box center [127, 246] width 66 height 50
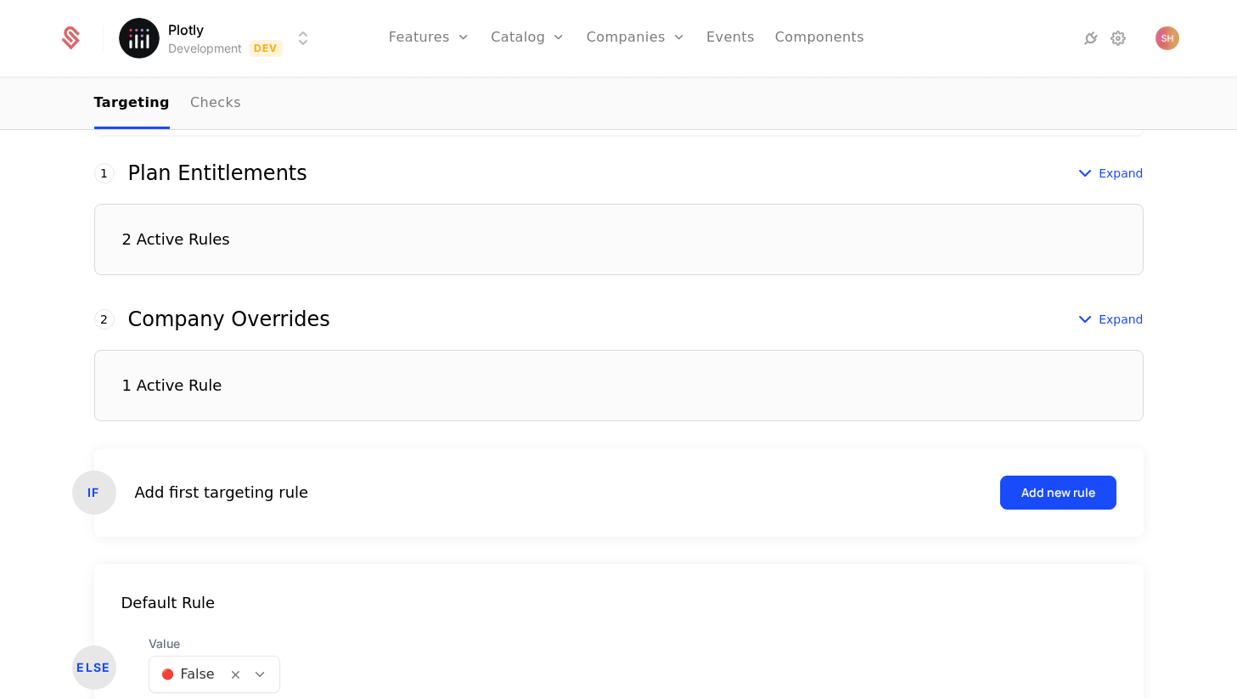
scroll to position [559, 0]
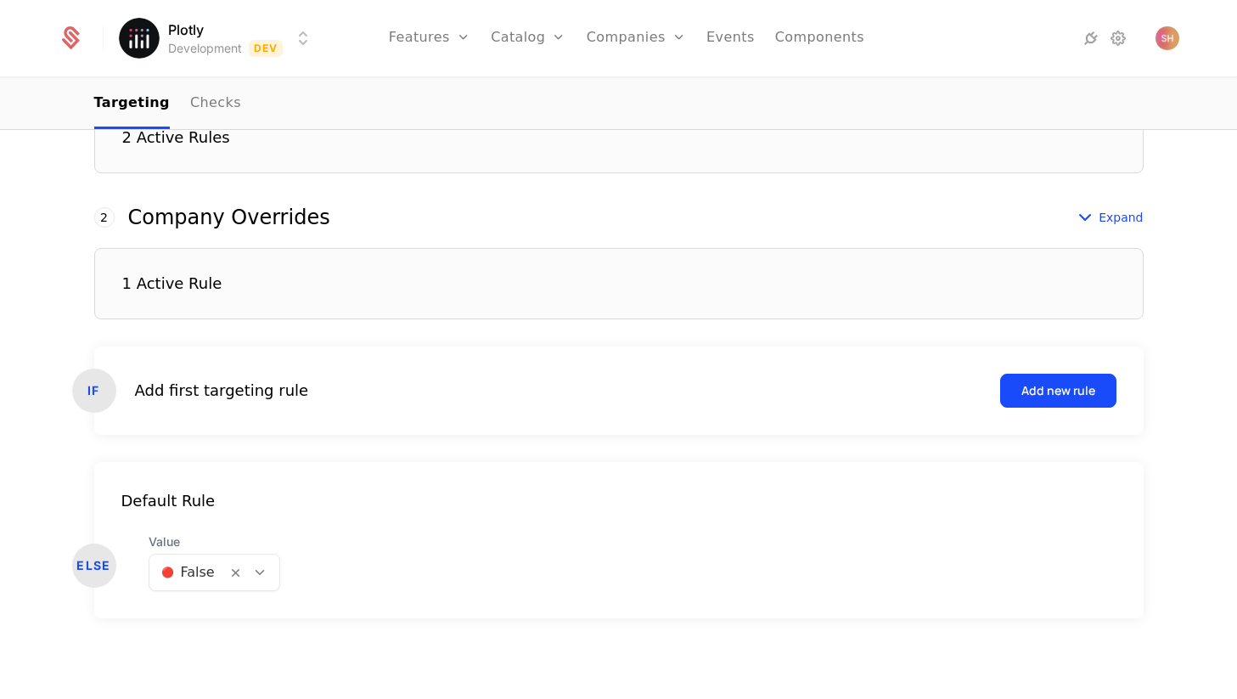
click at [323, 273] on div "1 Active Rule" at bounding box center [618, 283] width 1049 height 71
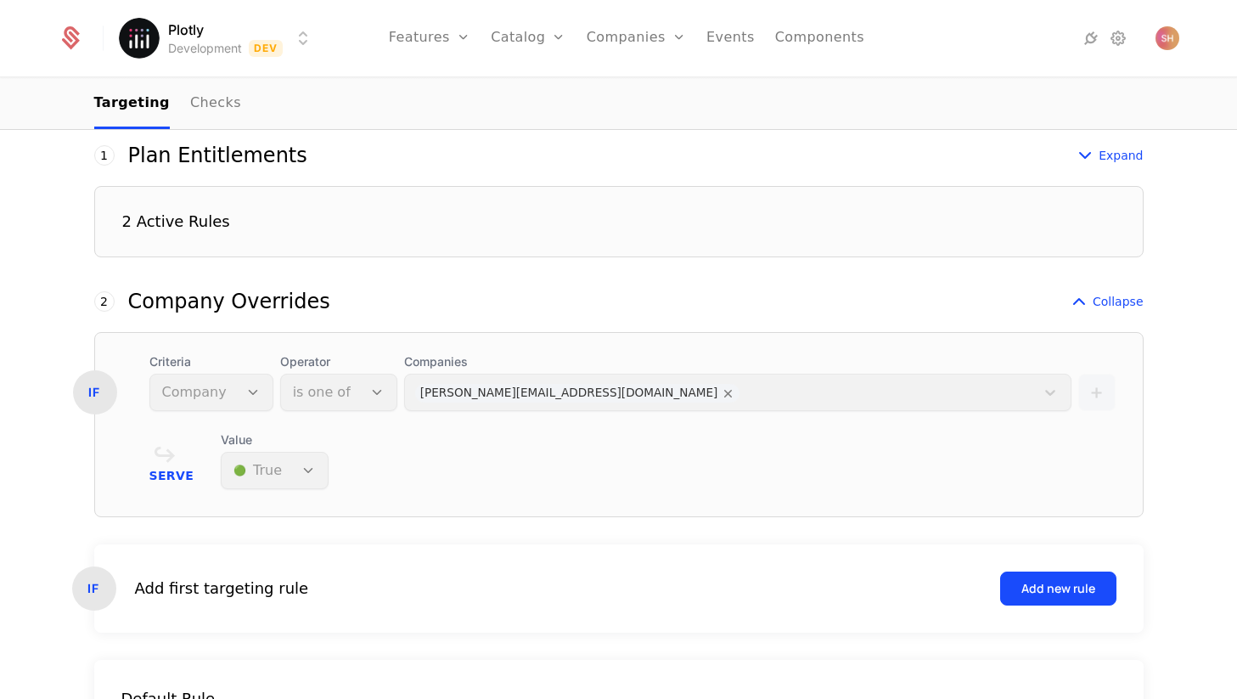
scroll to position [472, 0]
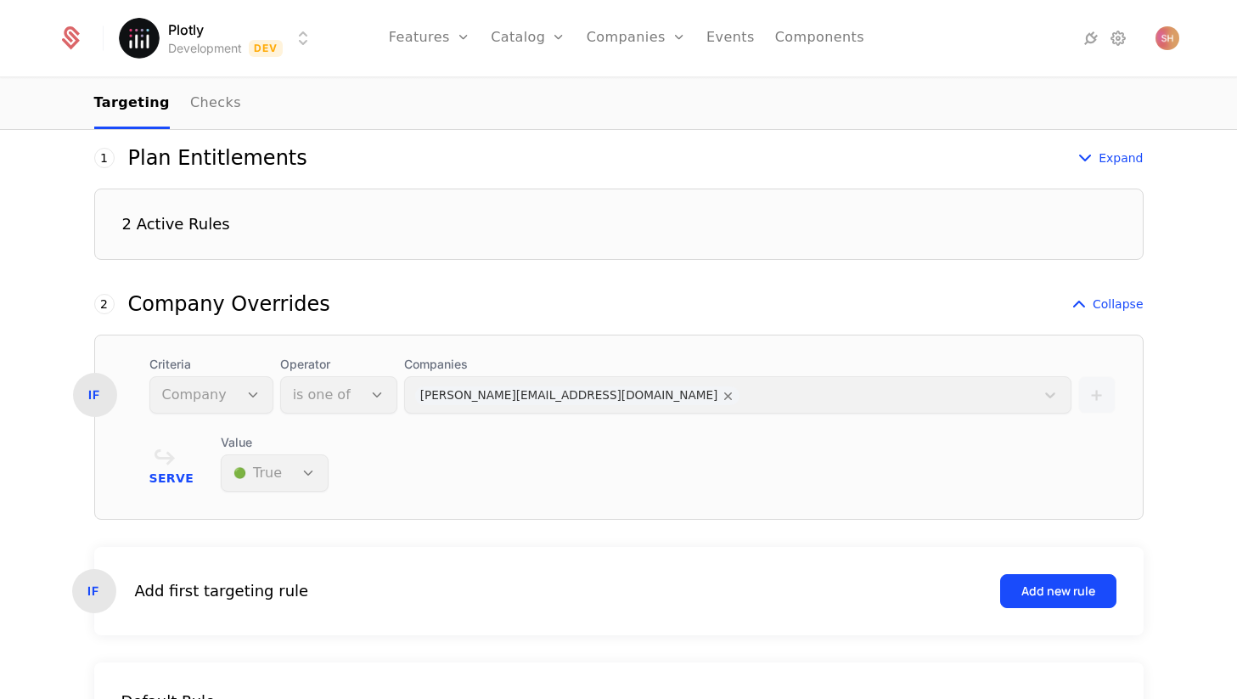
click at [348, 253] on div "2 Active Rules" at bounding box center [618, 223] width 1049 height 71
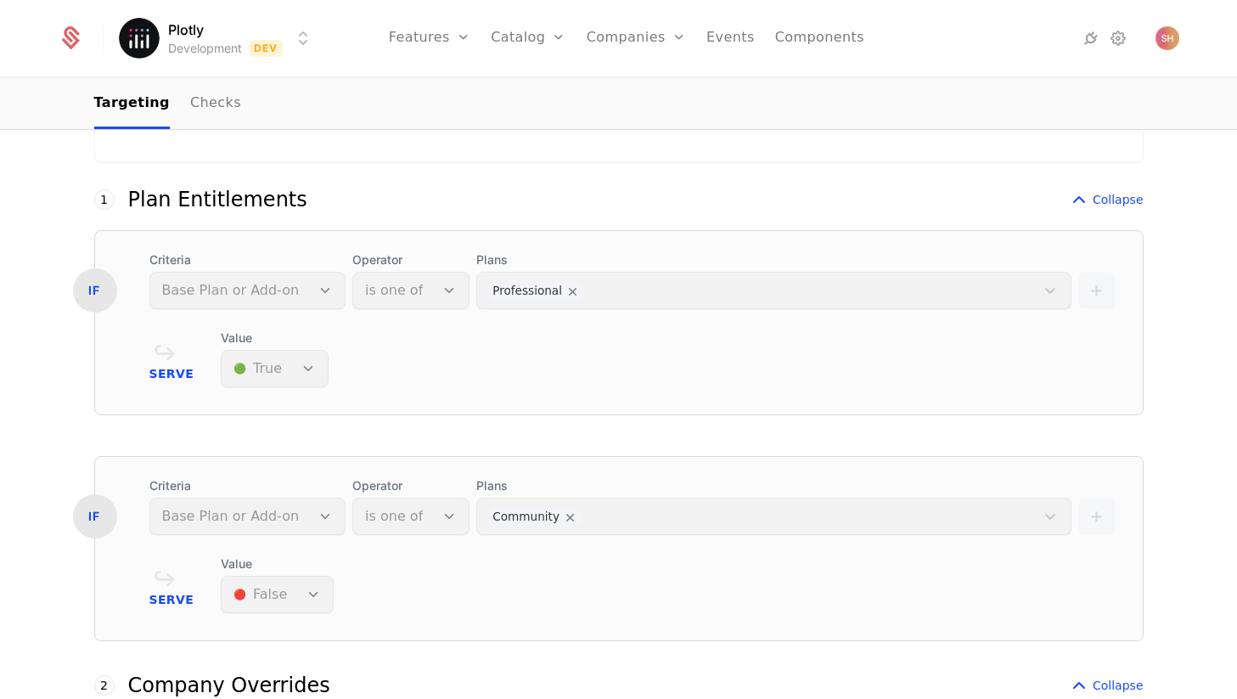
scroll to position [0, 0]
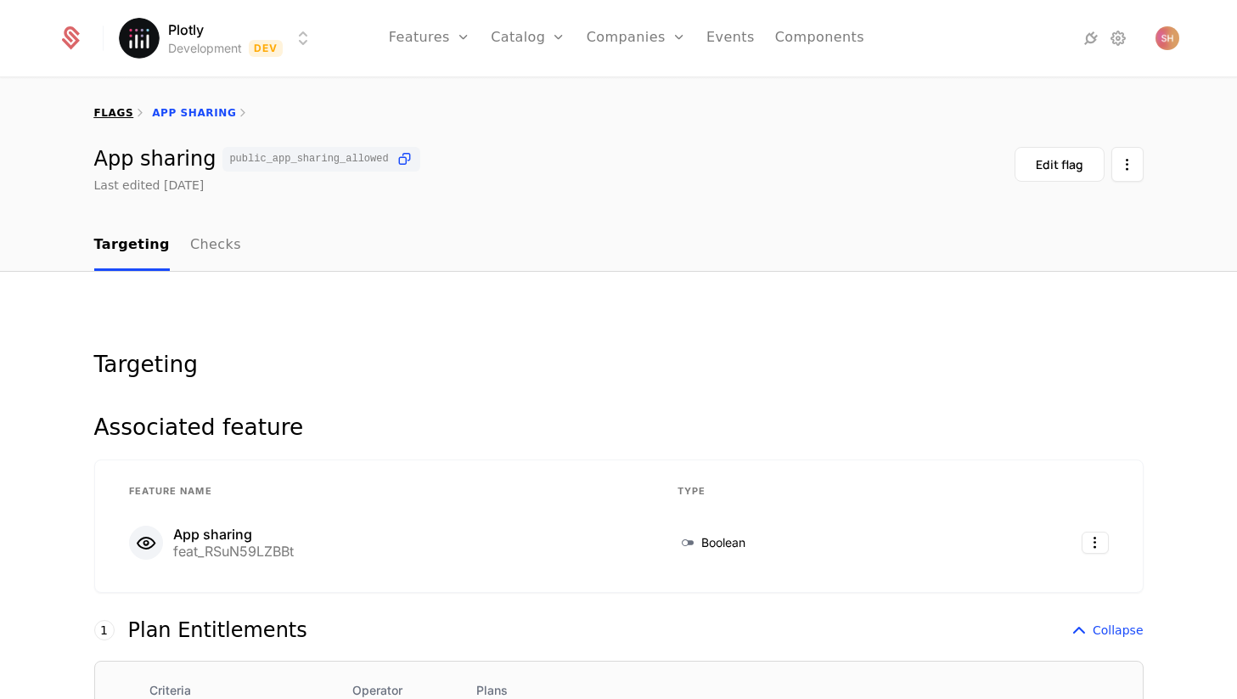
click at [124, 115] on link "flags" at bounding box center [114, 113] width 40 height 12
